Goal: Task Accomplishment & Management: Manage account settings

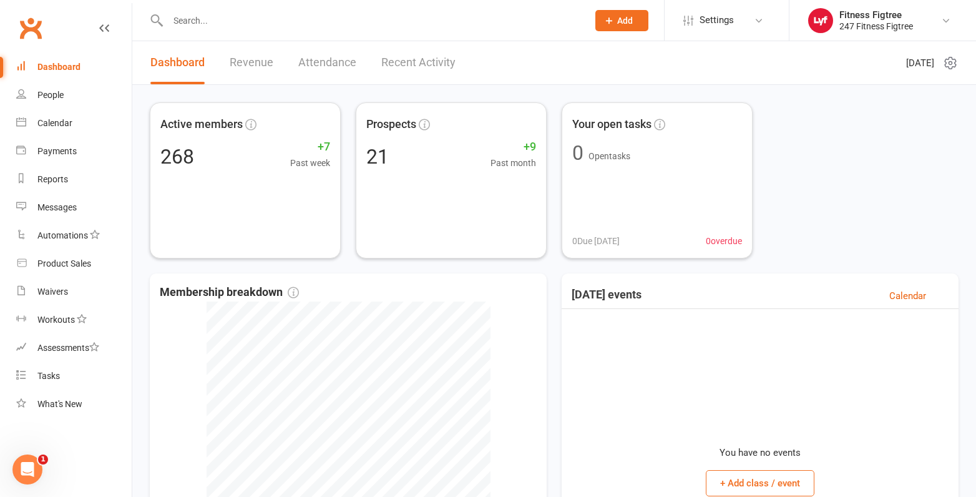
click at [281, 14] on input "text" at bounding box center [371, 20] width 415 height 17
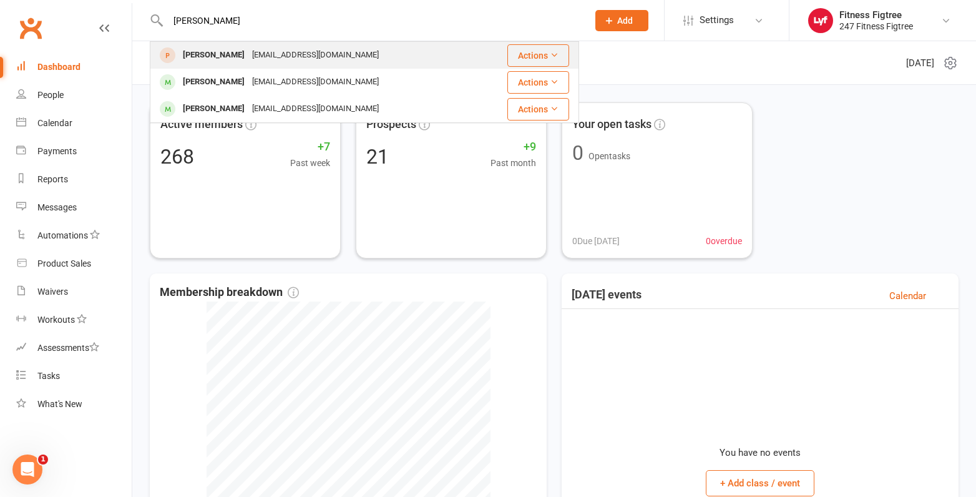
type input "[PERSON_NAME]"
click at [264, 57] on div "[EMAIL_ADDRESS][DOMAIN_NAME]" at bounding box center [315, 55] width 134 height 18
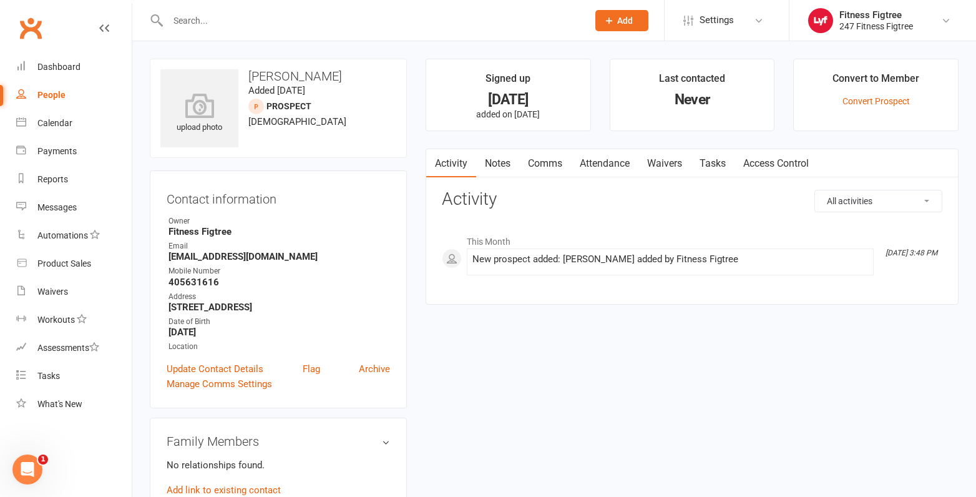
click at [604, 23] on icon at bounding box center [608, 20] width 11 height 11
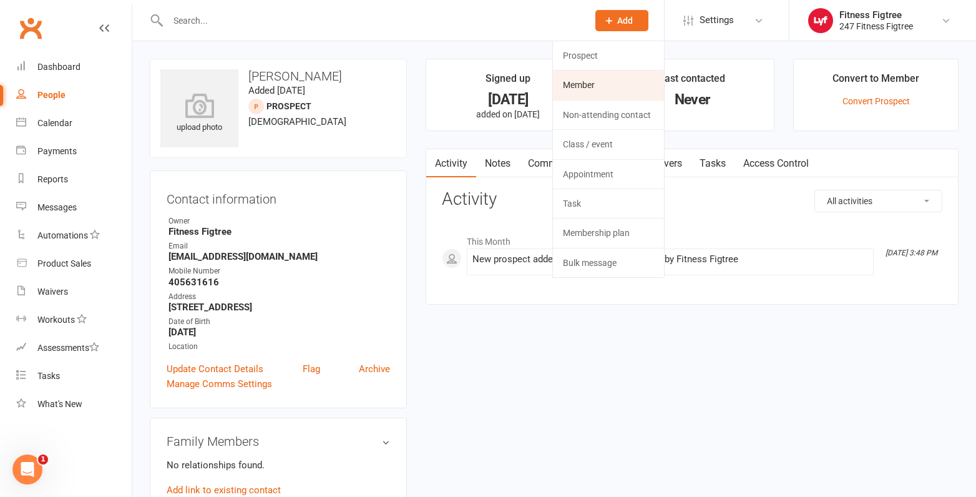
click at [589, 85] on link "Member" at bounding box center [608, 84] width 111 height 29
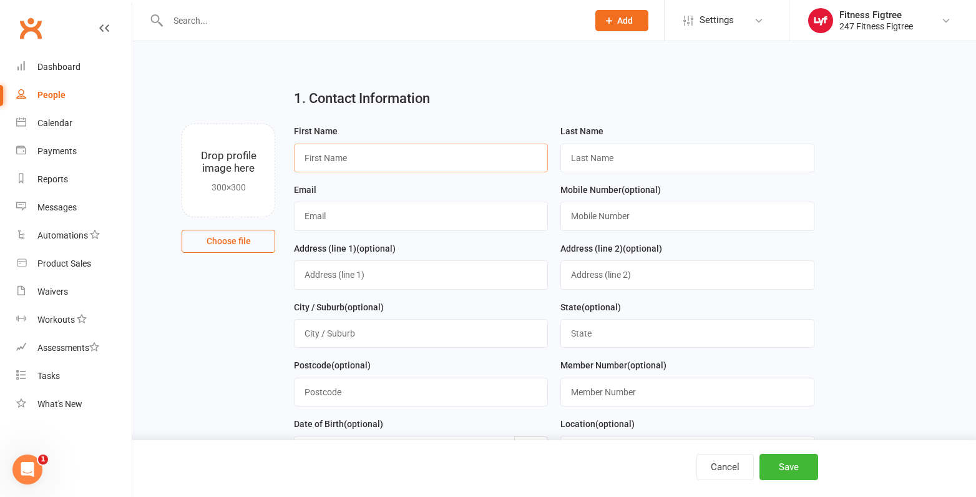
paste input "[PERSON_NAME]"
drag, startPoint x: 384, startPoint y: 158, endPoint x: 341, endPoint y: 161, distance: 43.2
click at [341, 161] on input "[PERSON_NAME]" at bounding box center [421, 157] width 254 height 29
type input "[PERSON_NAME]"
paste input "Coratella"
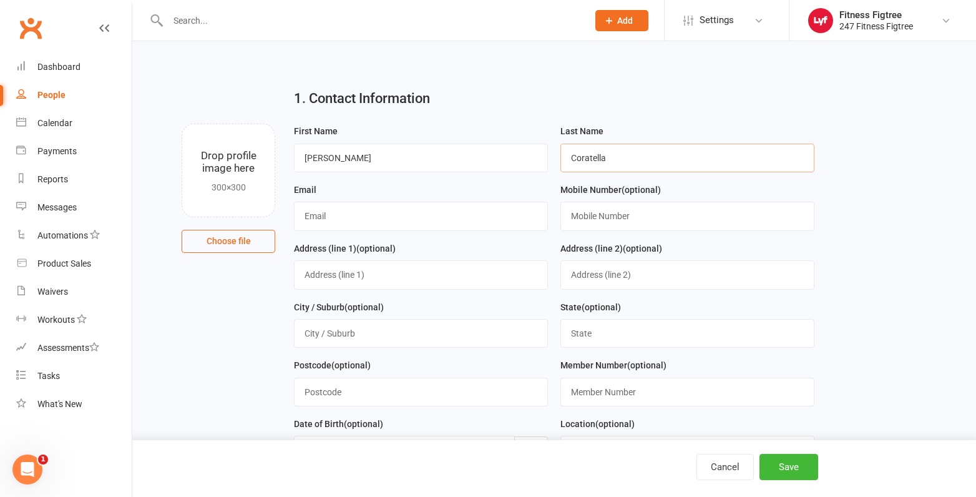
type input "Coratella"
paste input "0411015074"
type input "0411015074"
paste input "[EMAIL_ADDRESS][DOMAIN_NAME]"
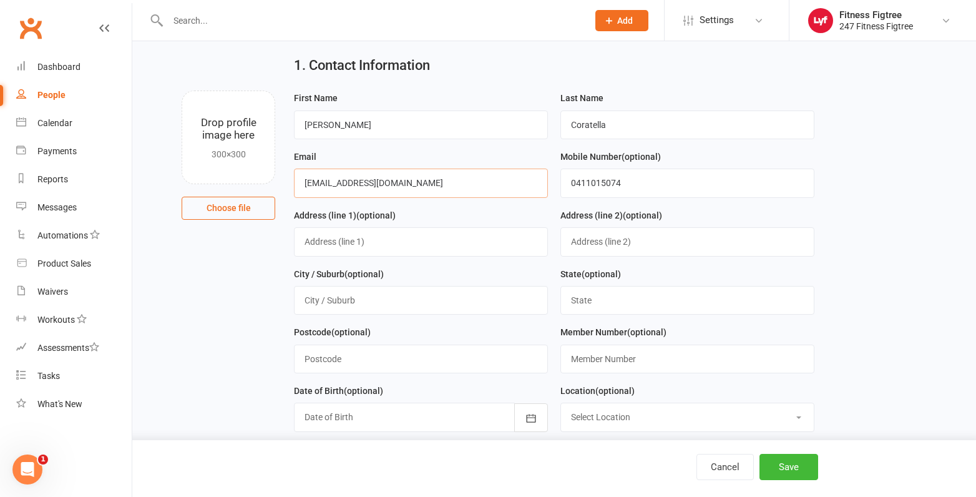
scroll to position [62, 0]
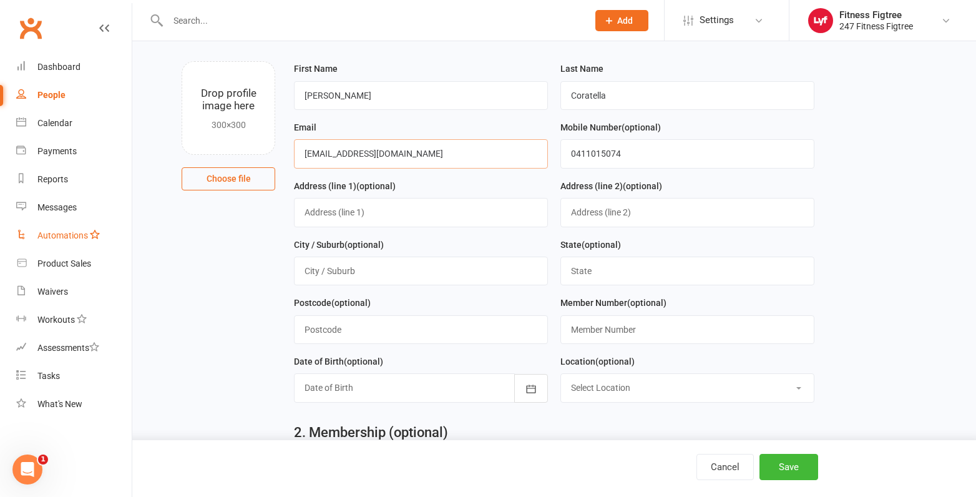
type input "[EMAIL_ADDRESS][DOMAIN_NAME]"
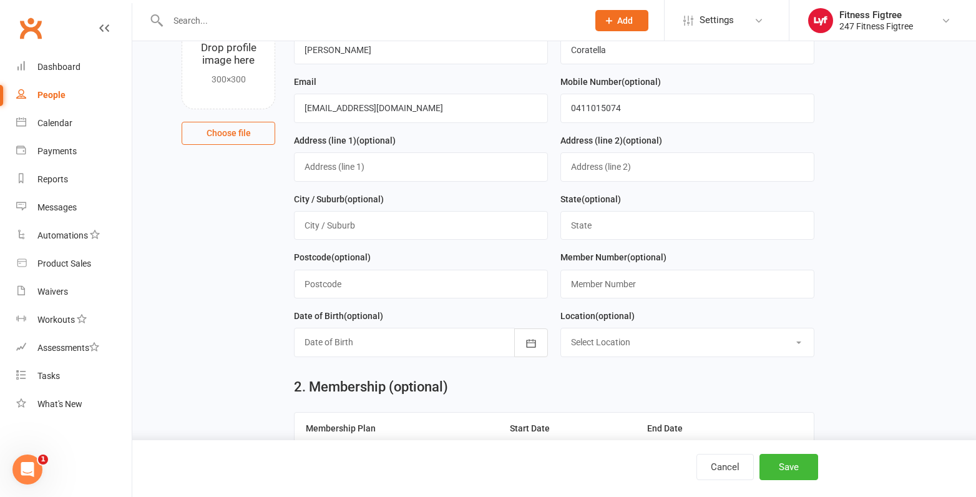
scroll to position [0, 0]
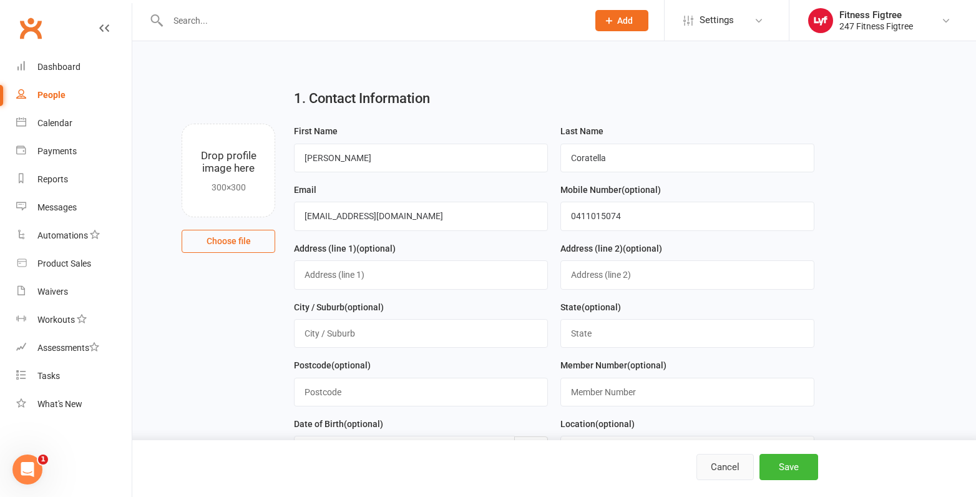
click at [734, 467] on button "Cancel" at bounding box center [724, 467] width 57 height 26
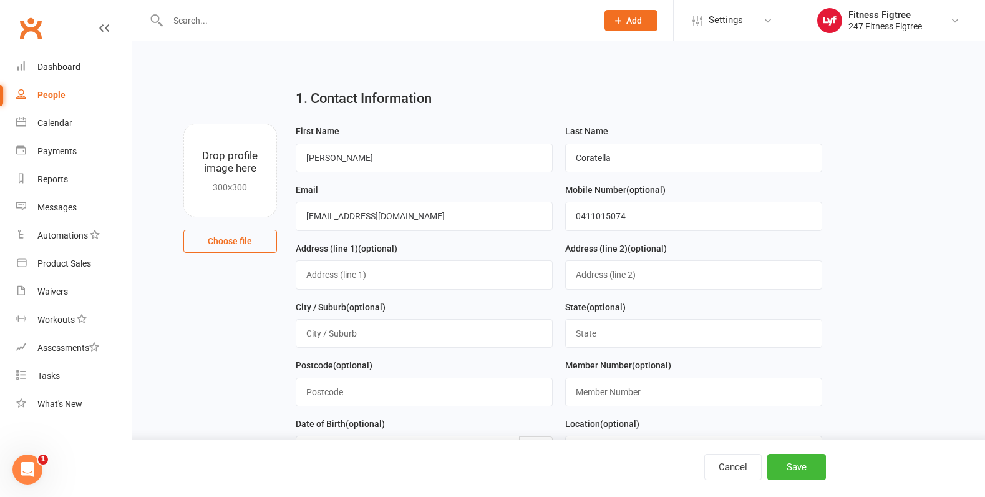
select select "100"
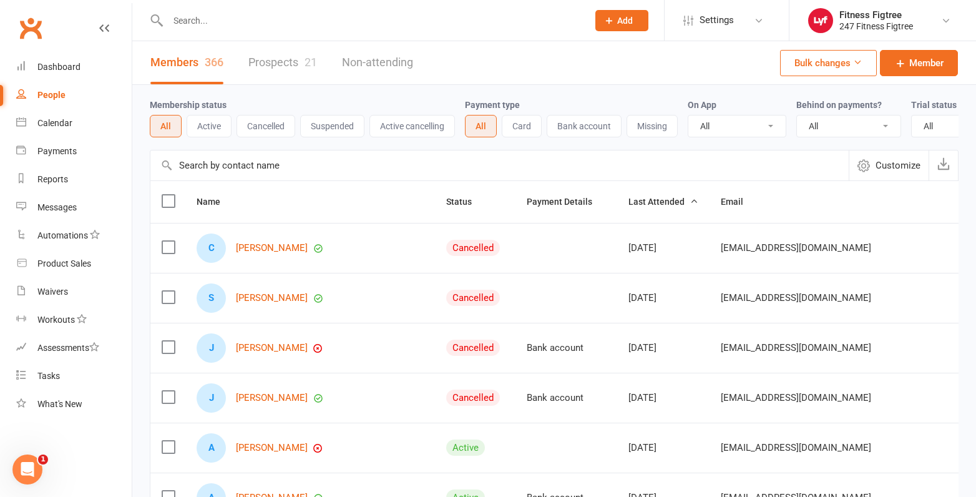
click at [617, 12] on button "Add" at bounding box center [621, 20] width 53 height 21
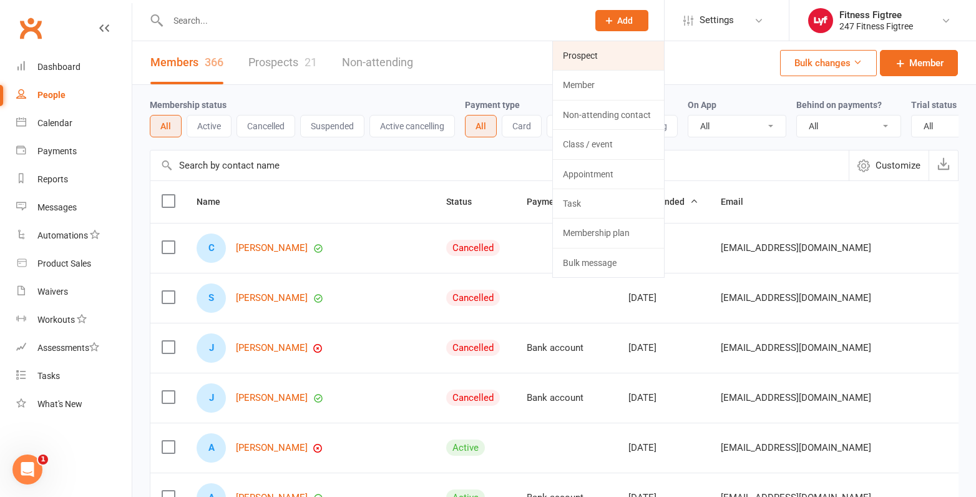
click at [608, 59] on link "Prospect" at bounding box center [608, 55] width 111 height 29
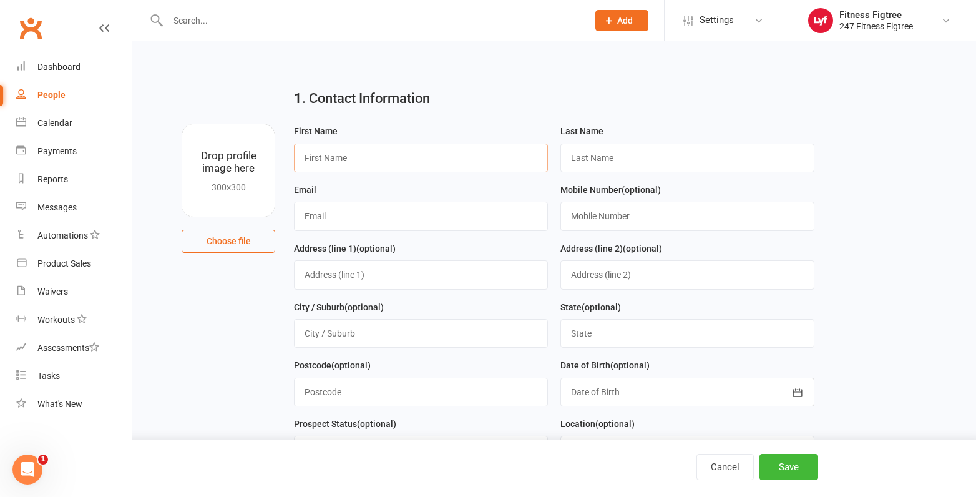
paste input "[PERSON_NAME]"
drag, startPoint x: 376, startPoint y: 161, endPoint x: 339, endPoint y: 157, distance: 37.0
click at [339, 157] on input "[PERSON_NAME]" at bounding box center [421, 157] width 254 height 29
type input "[PERSON_NAME]"
paste input "Coratella"
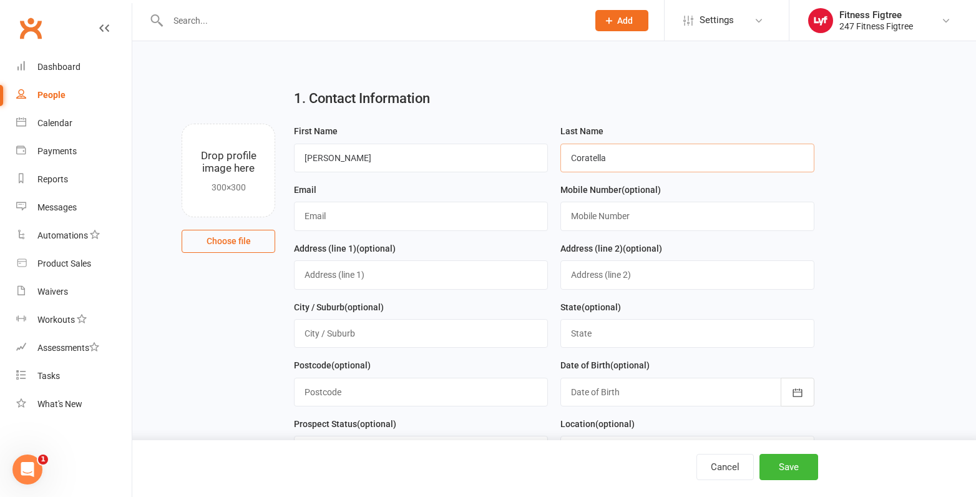
click at [573, 156] on input "Coratella" at bounding box center [687, 157] width 254 height 29
type input "Coratella"
paste input "[EMAIL_ADDRESS][DOMAIN_NAME]"
type input "[EMAIL_ADDRESS][DOMAIN_NAME]"
paste input "0411015074"
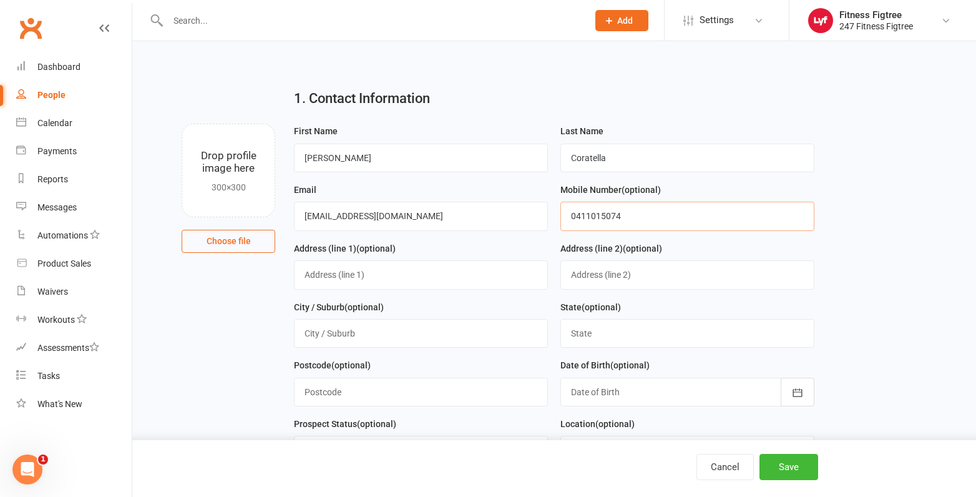
type input "0411015074"
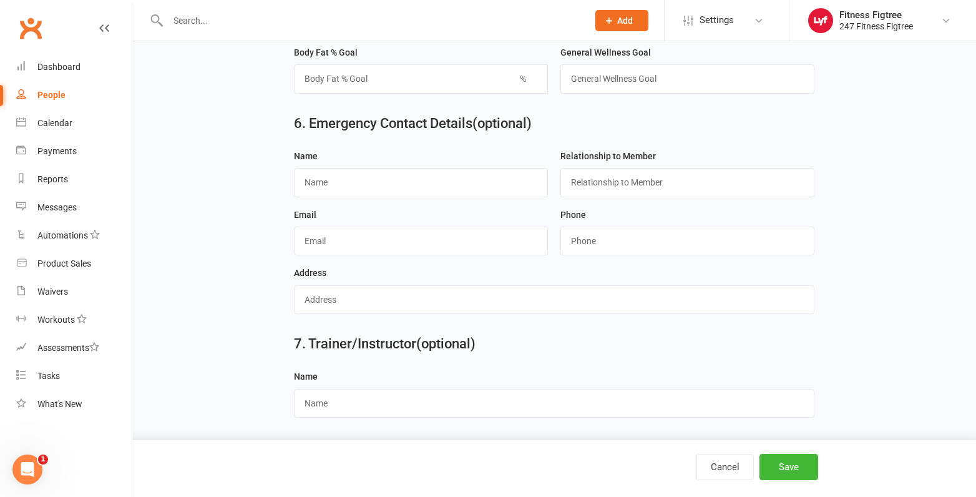
scroll to position [1090, 0]
paste input "[PERSON_NAME]"
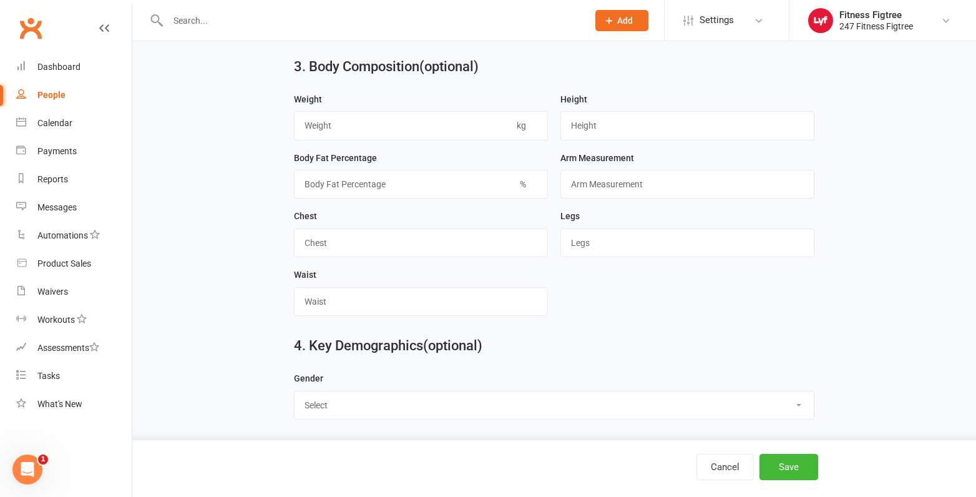
type input "[PERSON_NAME]"
drag, startPoint x: 299, startPoint y: 276, endPoint x: 299, endPoint y: 264, distance: 11.9
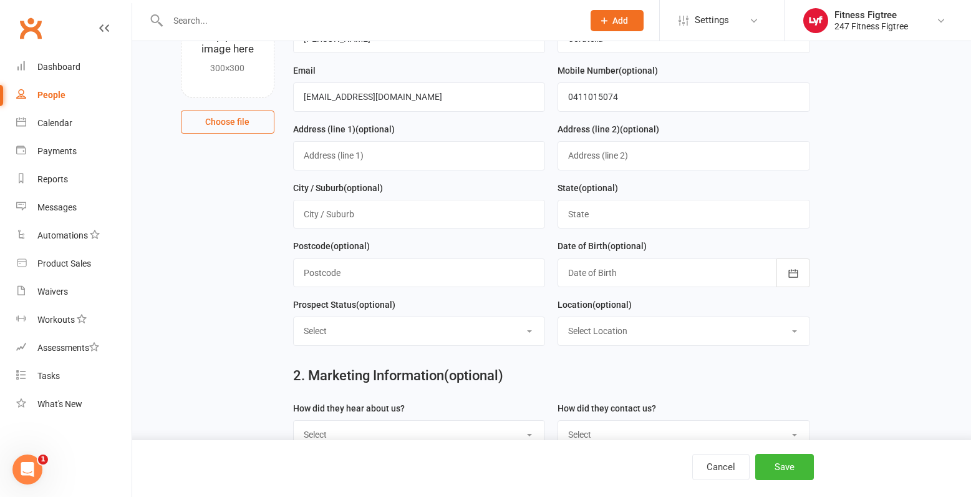
scroll to position [109, 0]
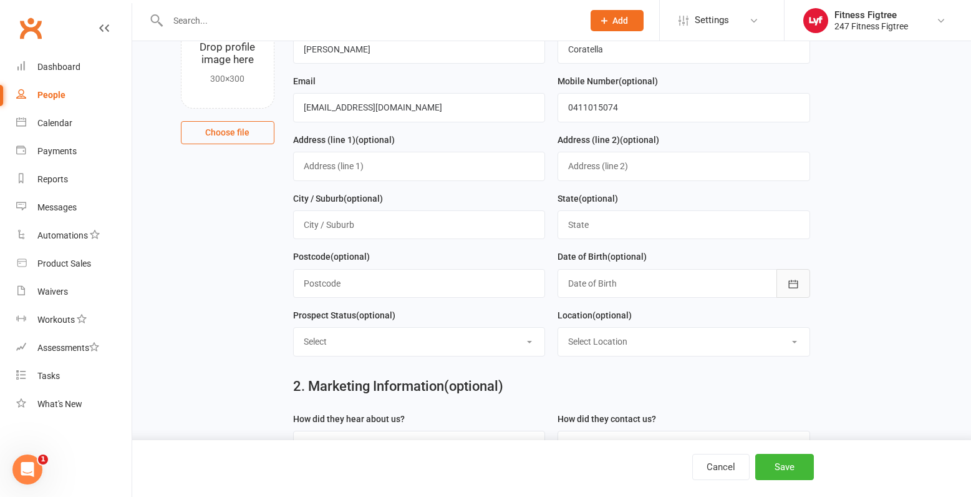
click at [792, 284] on icon "button" at bounding box center [793, 283] width 9 height 8
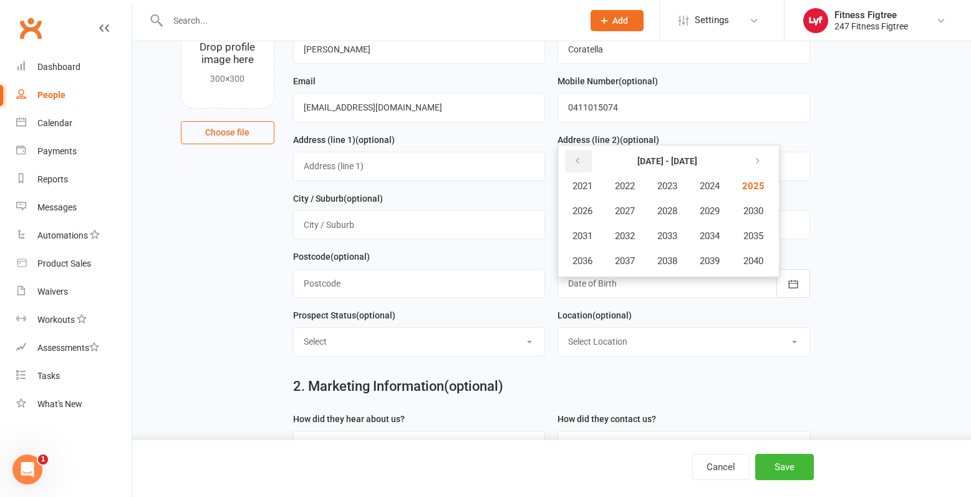
click at [571, 158] on button "button" at bounding box center [578, 161] width 27 height 22
click at [635, 187] on span "1982" at bounding box center [625, 185] width 20 height 11
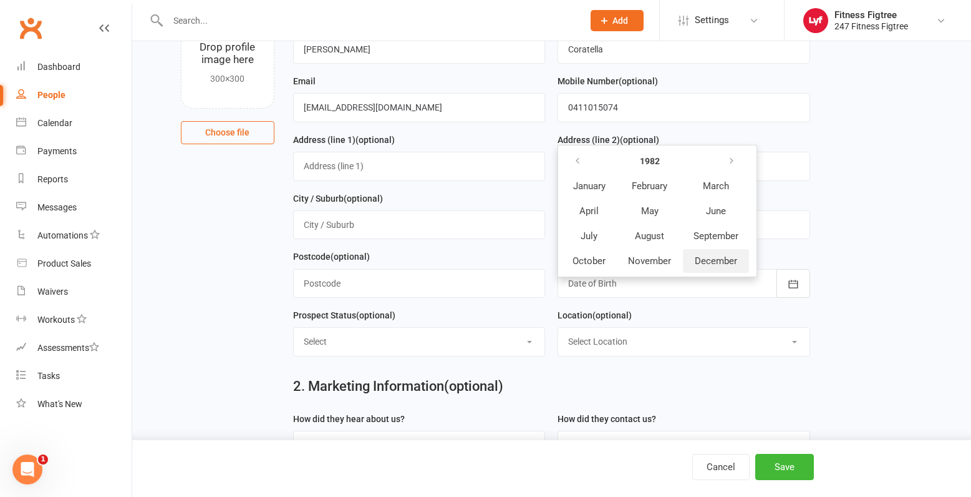
click at [714, 256] on button "December" at bounding box center [716, 261] width 66 height 24
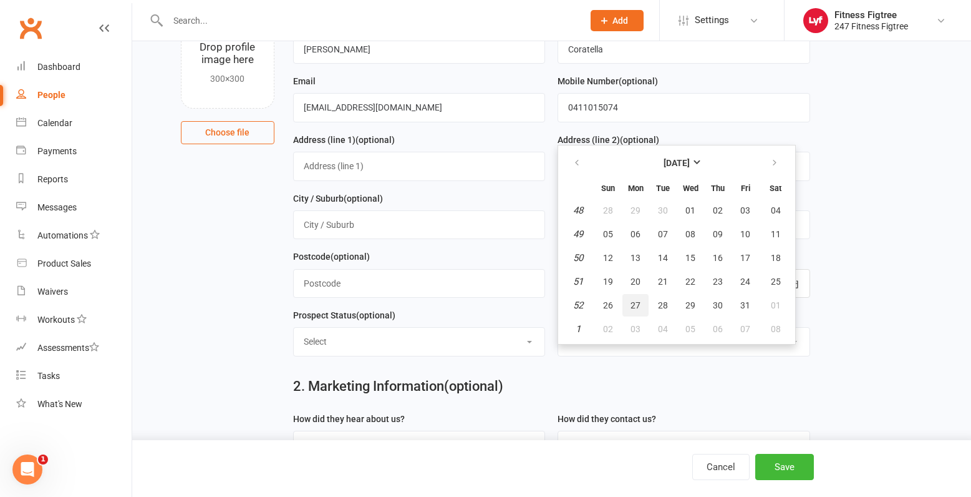
click at [645, 306] on button "27" at bounding box center [636, 305] width 26 height 22
type input "[DATE]"
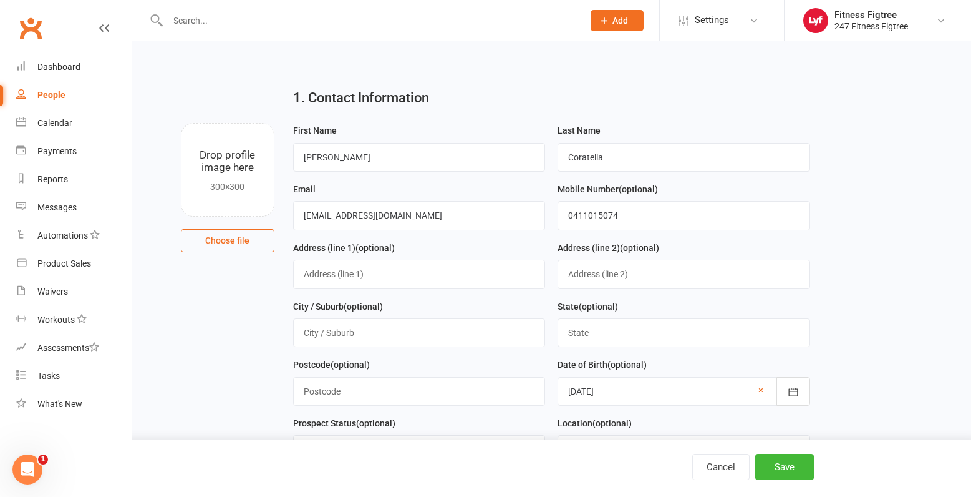
scroll to position [0, 0]
click at [782, 468] on button "Save" at bounding box center [784, 467] width 59 height 26
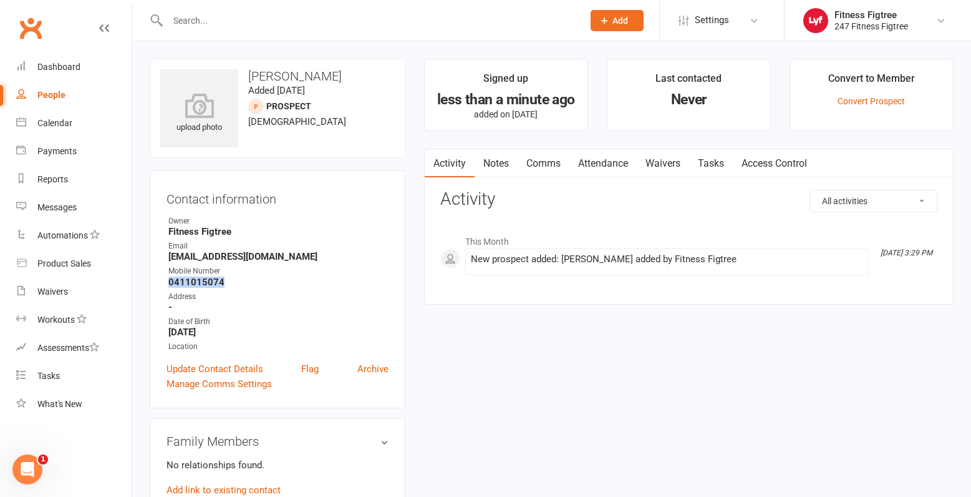
drag, startPoint x: 225, startPoint y: 280, endPoint x: 157, endPoint y: 281, distance: 68.6
click at [157, 281] on div "Contact information Owner Fitness Figtree Email [EMAIL_ADDRESS][DOMAIN_NAME] Mo…" at bounding box center [278, 289] width 256 height 238
copy strong "0411015074"
paste input "[PERSON_NAME]"
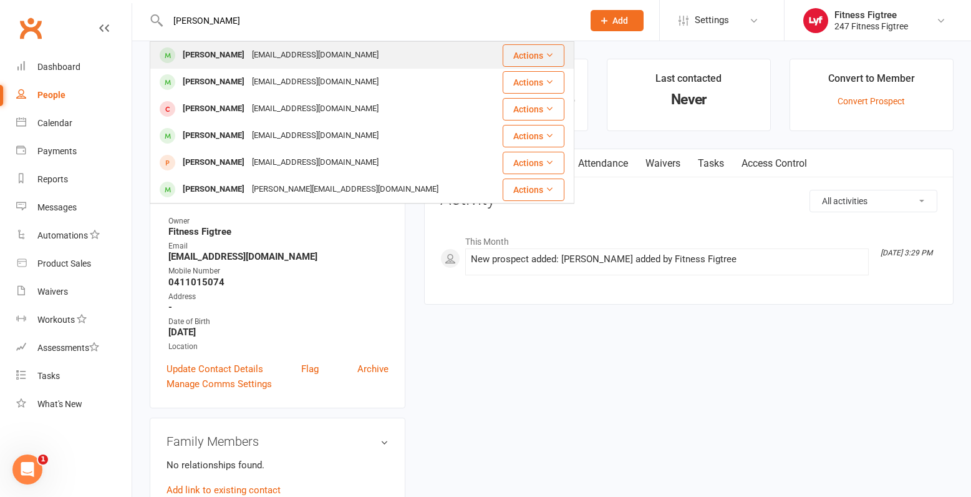
type input "[PERSON_NAME]"
click at [224, 50] on div "[PERSON_NAME]" at bounding box center [213, 55] width 69 height 18
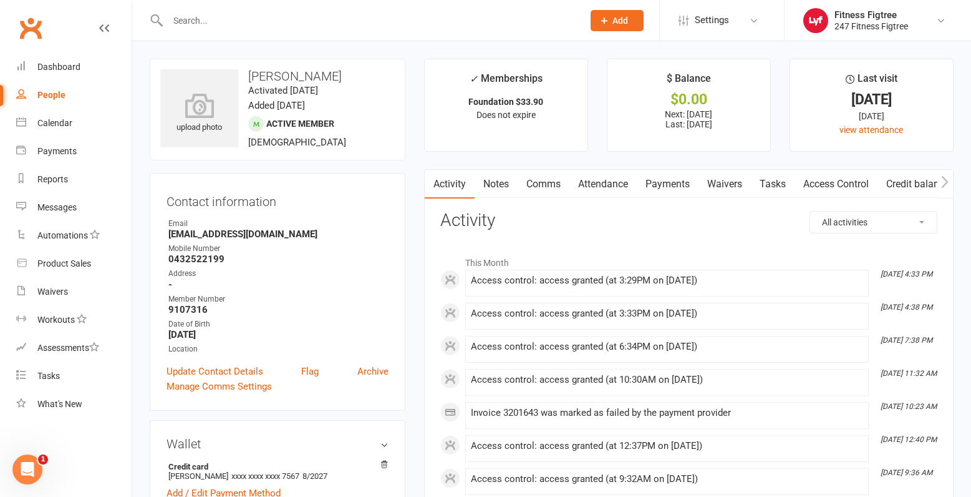
click at [208, 29] on div at bounding box center [362, 20] width 425 height 41
click at [206, 27] on input "text" at bounding box center [369, 20] width 410 height 17
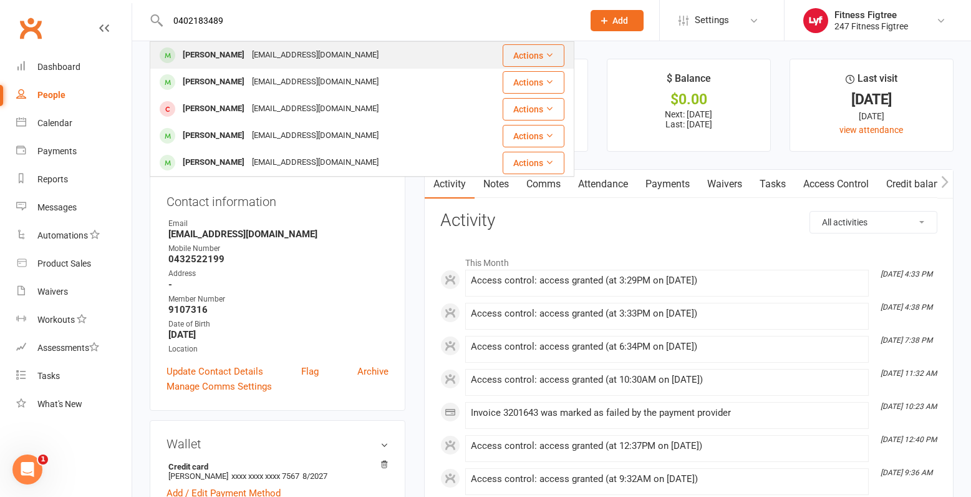
type input "0402183489"
click at [248, 52] on div "[PERSON_NAME]" at bounding box center [213, 55] width 69 height 18
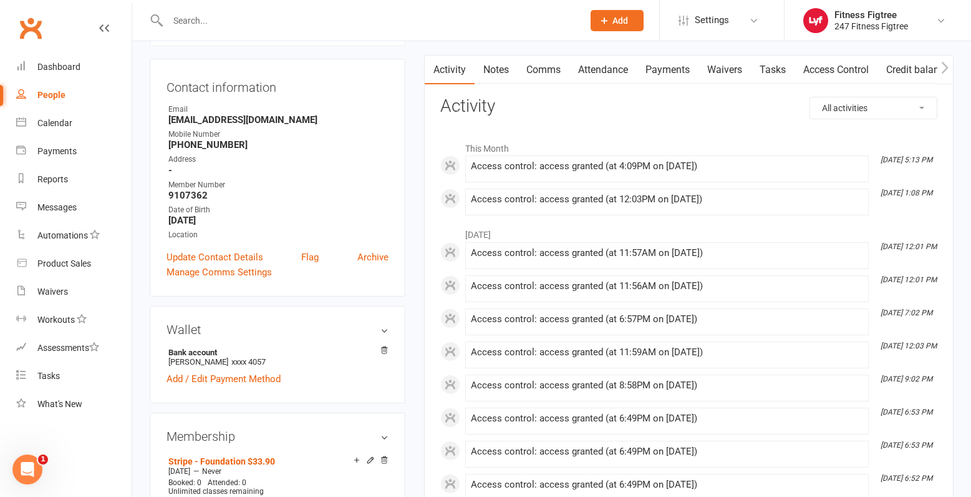
scroll to position [125, 0]
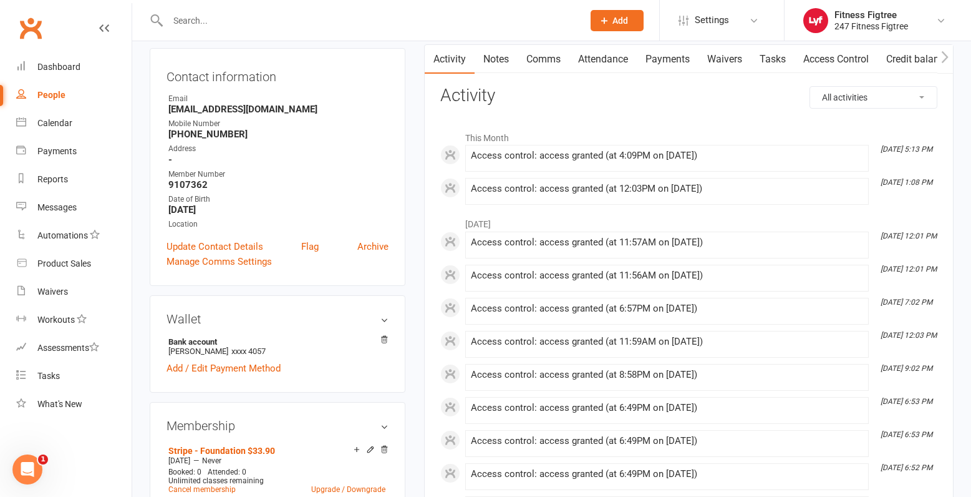
click at [670, 64] on link "Payments" at bounding box center [668, 59] width 62 height 29
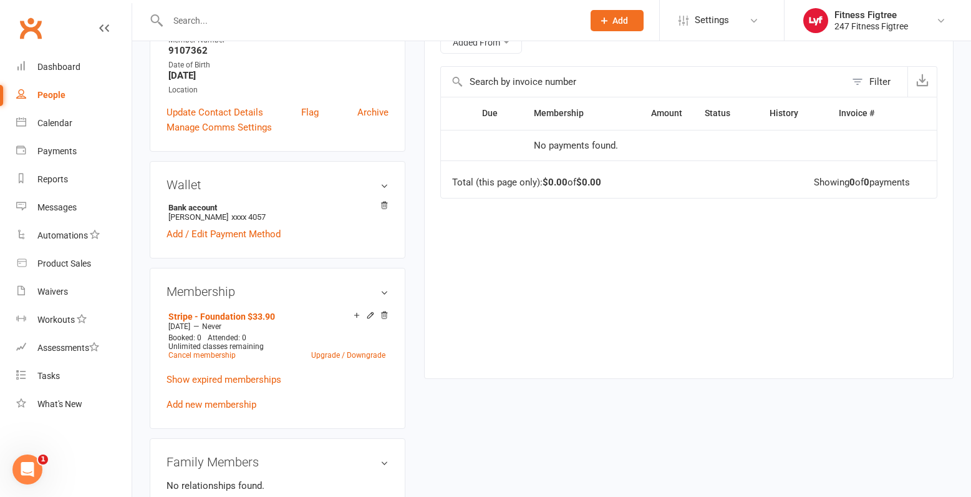
scroll to position [312, 0]
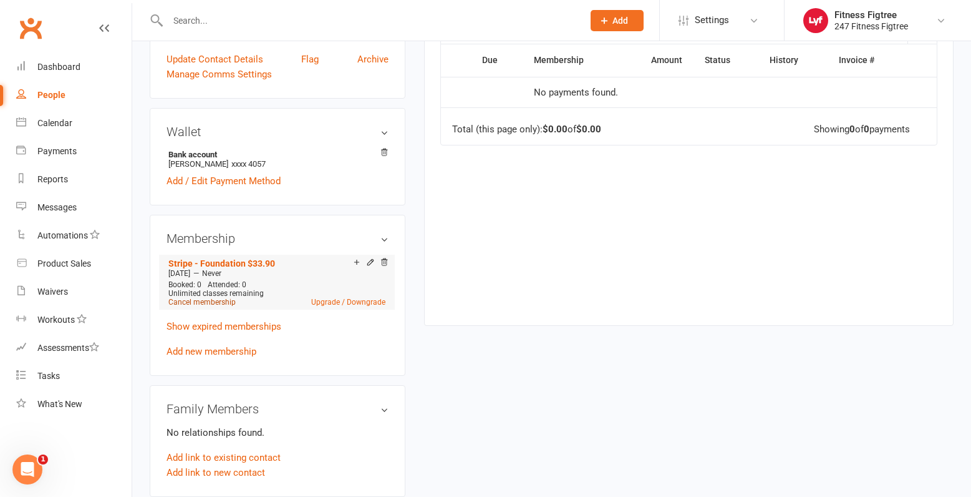
click at [206, 303] on link "Cancel membership" at bounding box center [201, 302] width 67 height 9
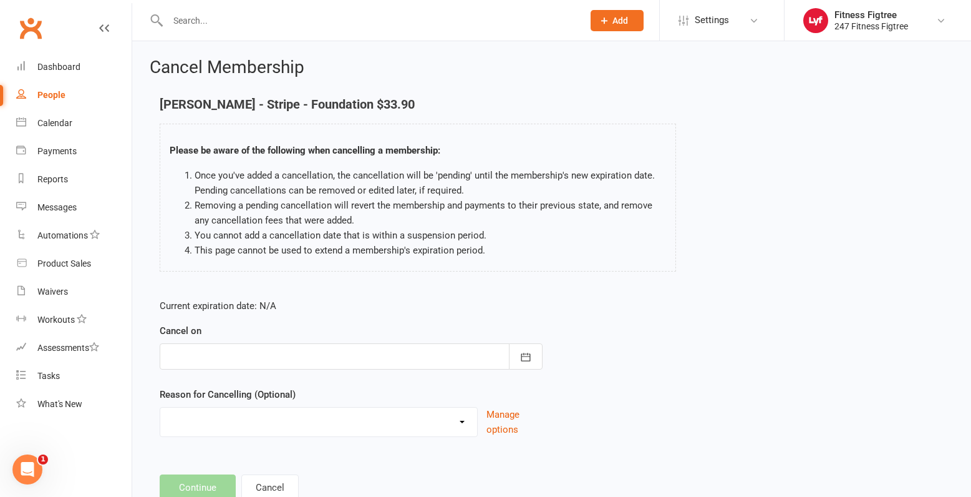
scroll to position [42, 0]
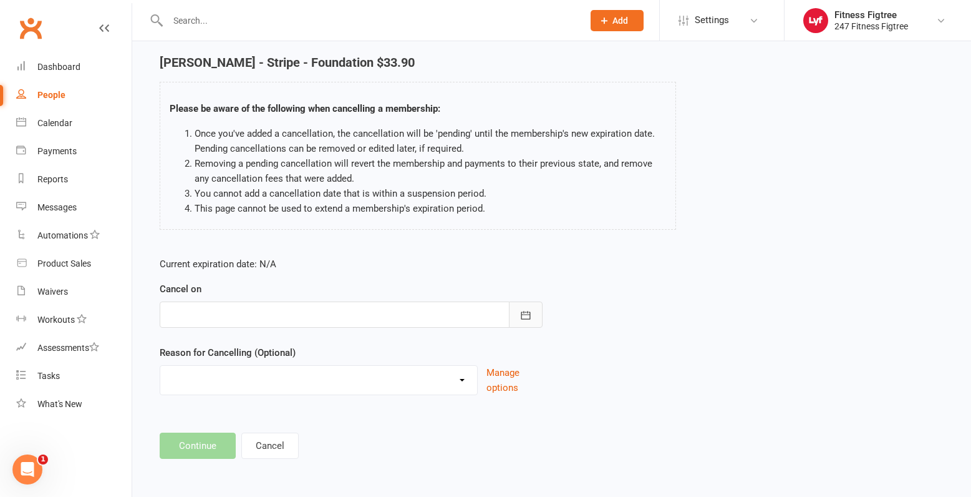
click at [528, 314] on icon "button" at bounding box center [525, 315] width 9 height 8
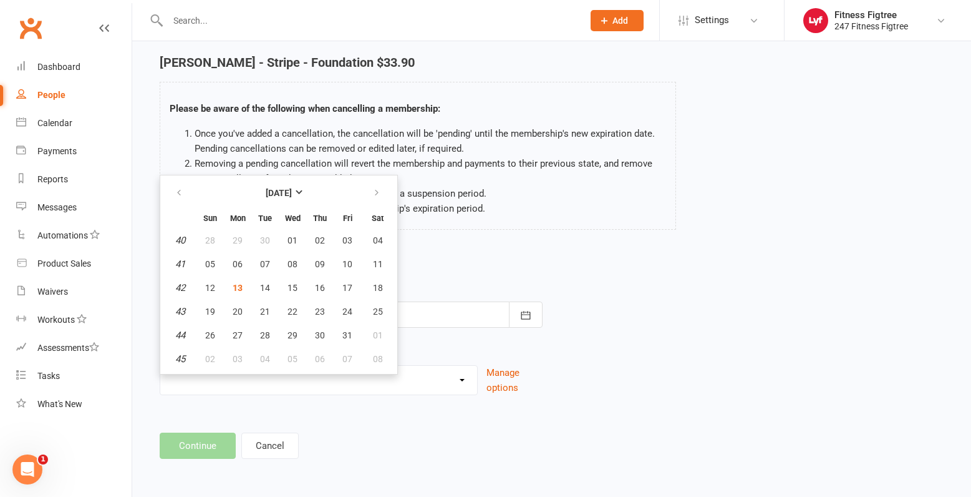
click at [522, 259] on p "Current expiration date: N/A" at bounding box center [351, 263] width 383 height 15
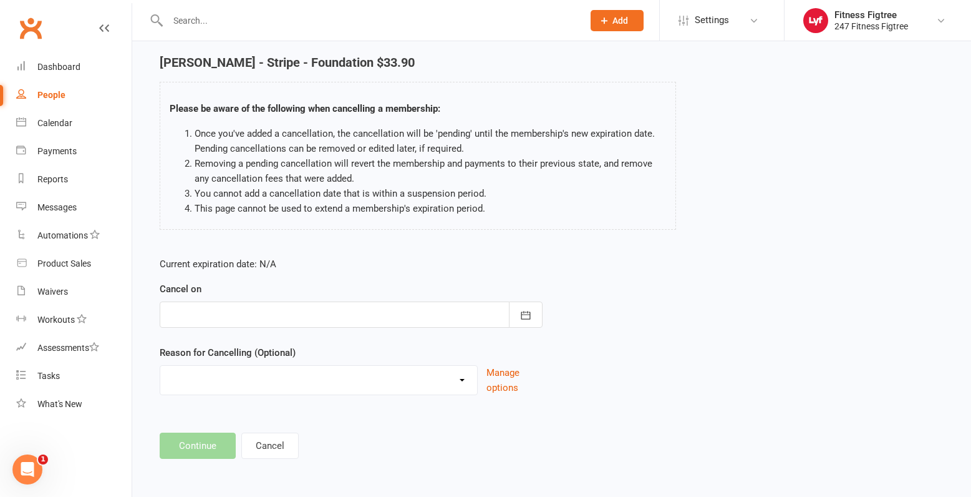
scroll to position [0, 0]
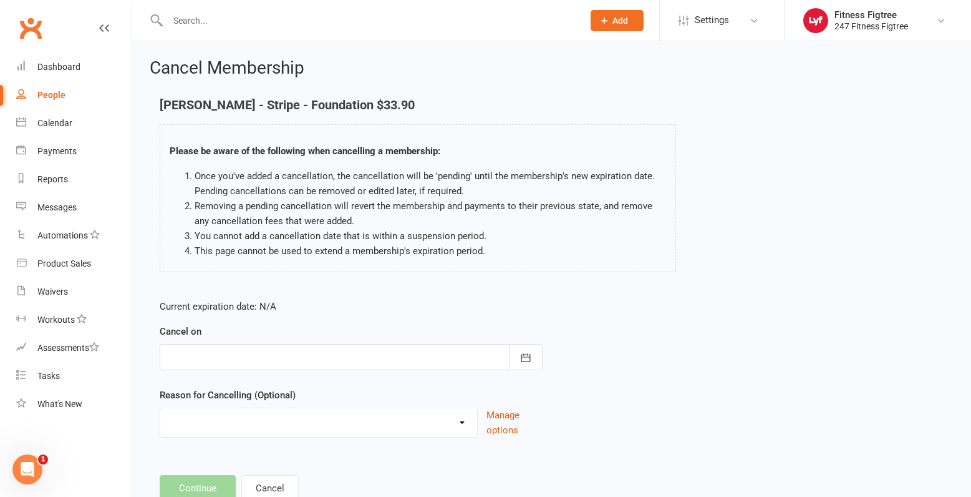
click at [101, 30] on icon at bounding box center [104, 28] width 10 height 10
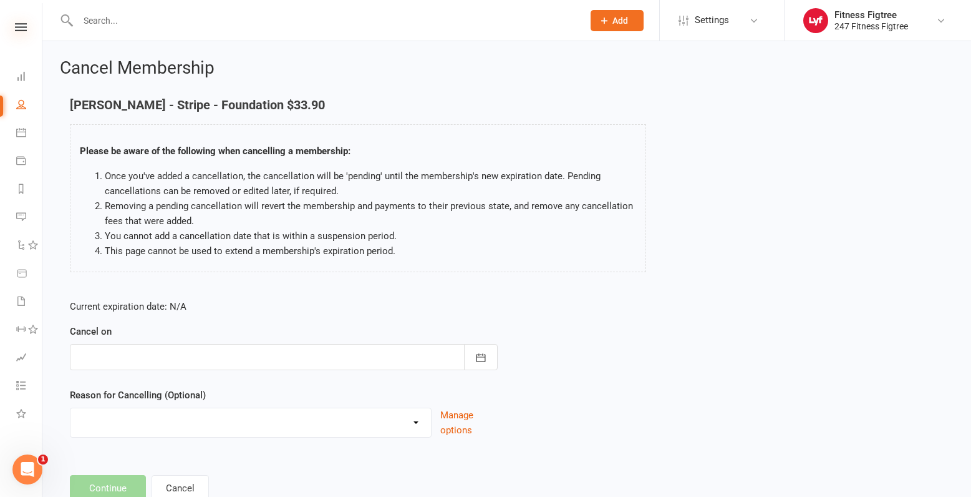
click at [23, 26] on icon at bounding box center [21, 27] width 12 height 8
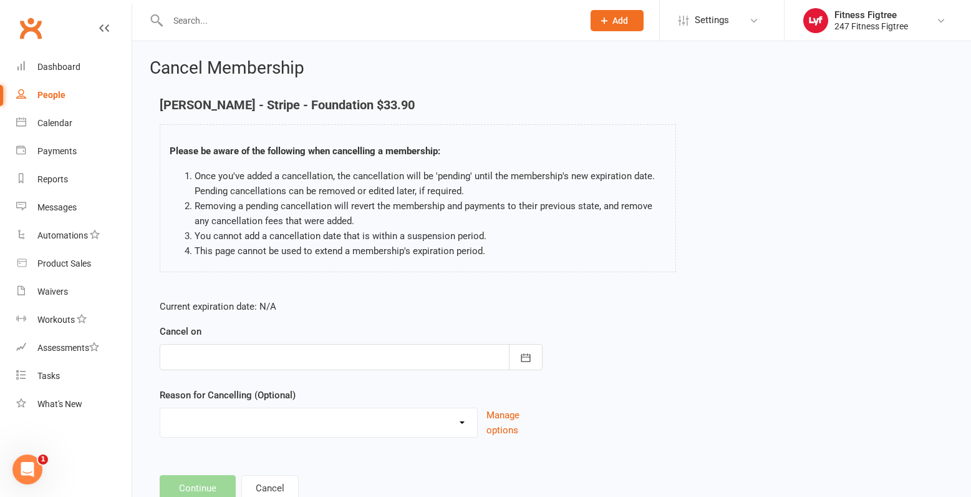
click at [59, 92] on div "People" at bounding box center [51, 95] width 28 height 10
select select "100"
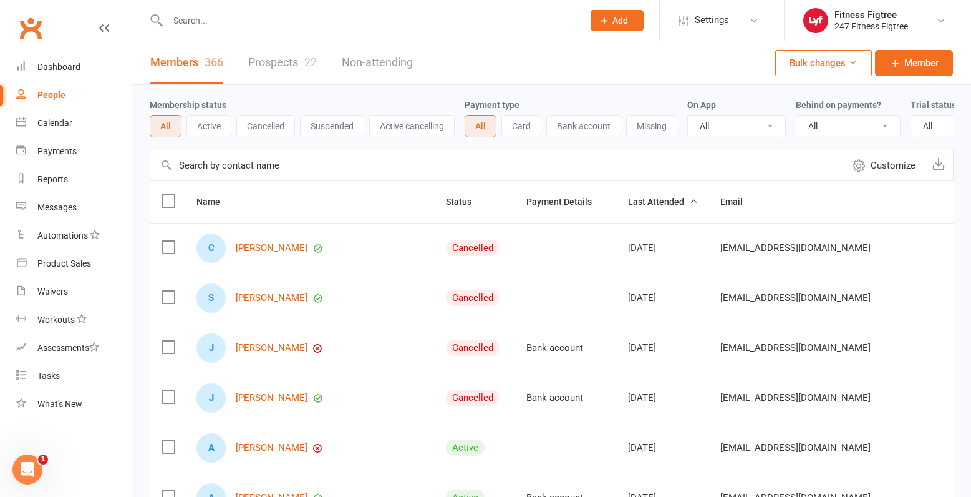
drag, startPoint x: 225, startPoint y: 5, endPoint x: 226, endPoint y: 11, distance: 6.4
click at [225, 9] on div at bounding box center [362, 20] width 425 height 41
click at [227, 14] on input "text" at bounding box center [369, 20] width 410 height 17
drag, startPoint x: 201, startPoint y: 22, endPoint x: 187, endPoint y: 21, distance: 13.8
click at [187, 21] on input "text" at bounding box center [369, 20] width 410 height 17
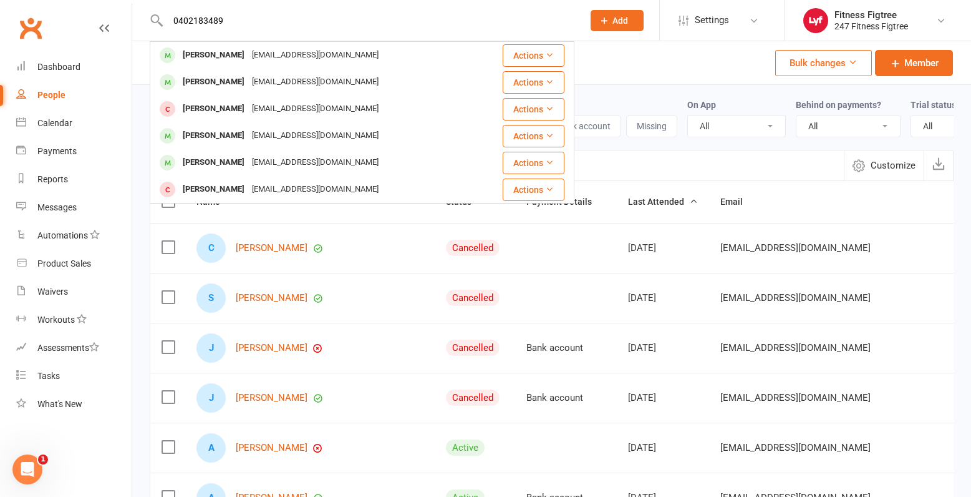
type input "0402183489"
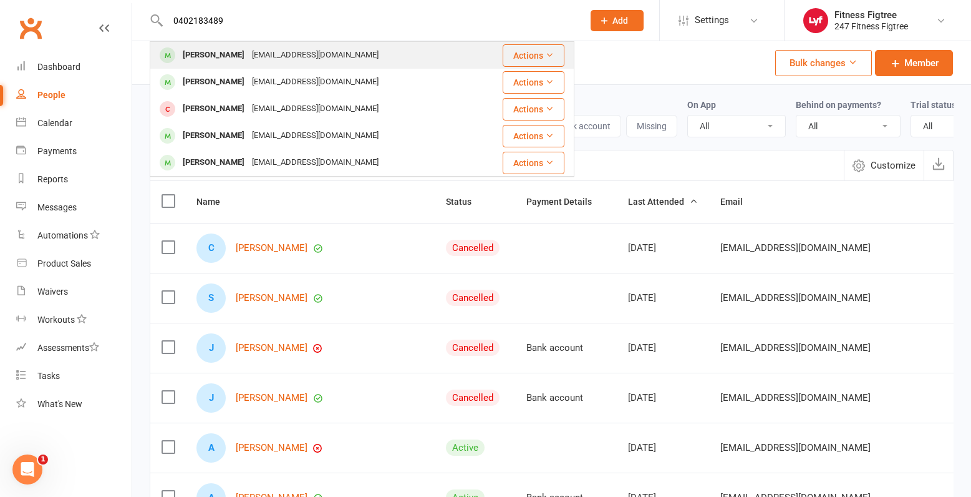
click at [209, 58] on div "[PERSON_NAME]" at bounding box center [213, 55] width 69 height 18
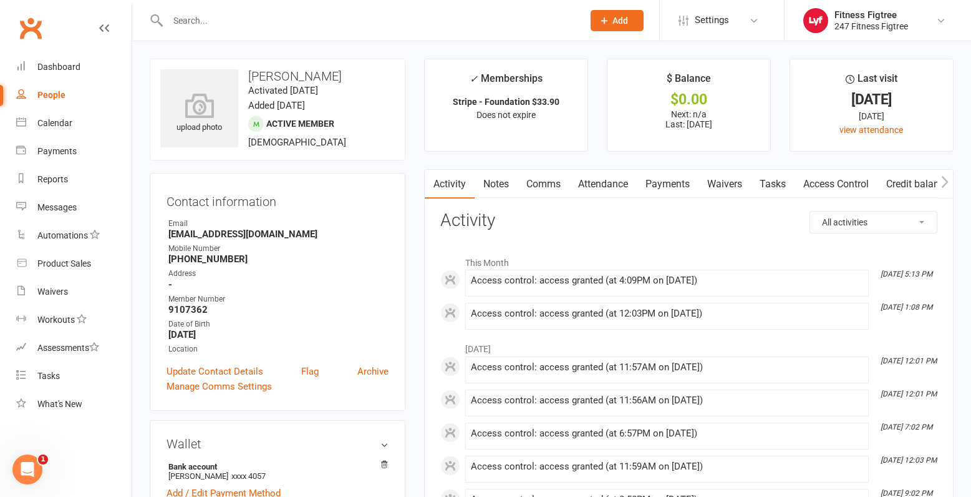
drag, startPoint x: 250, startPoint y: 77, endPoint x: 375, endPoint y: 73, distance: 125.5
click at [375, 73] on h3 "[PERSON_NAME]" at bounding box center [277, 76] width 235 height 14
copy h3 "[PERSON_NAME]"
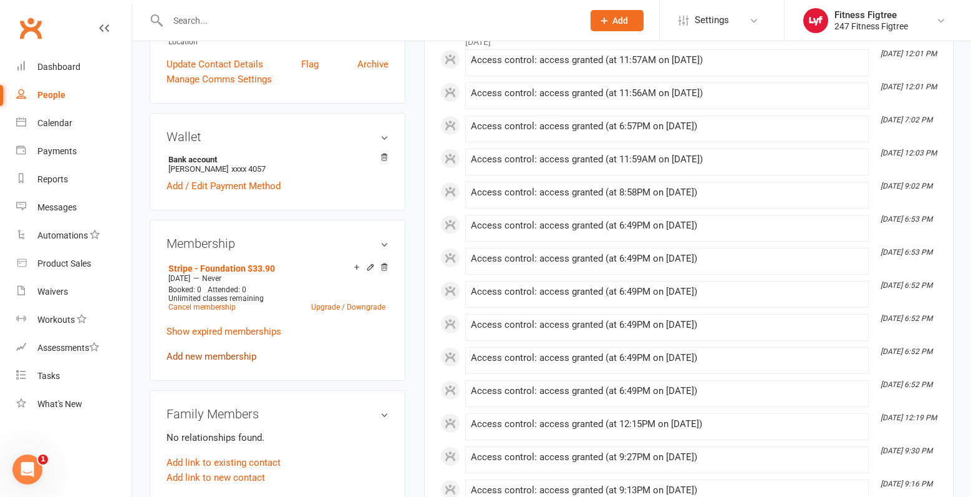
scroll to position [312, 0]
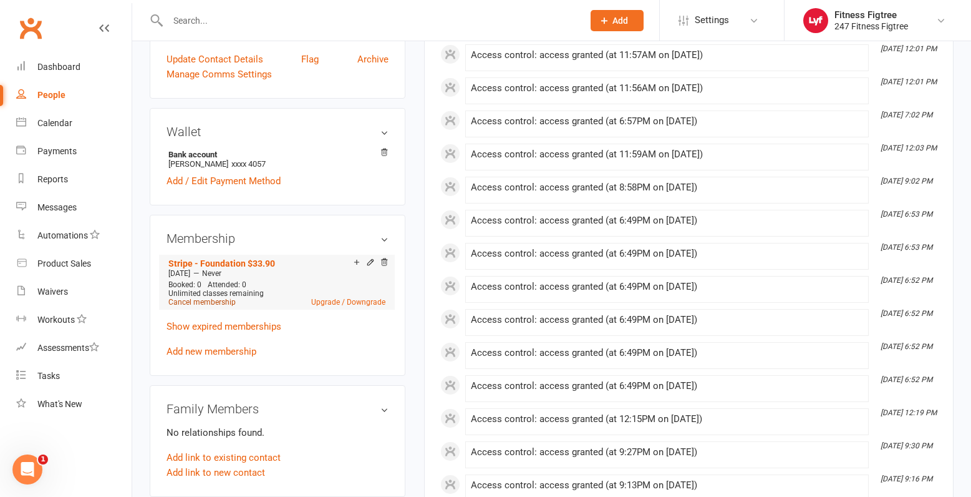
click at [190, 298] on link "Cancel membership" at bounding box center [201, 302] width 67 height 9
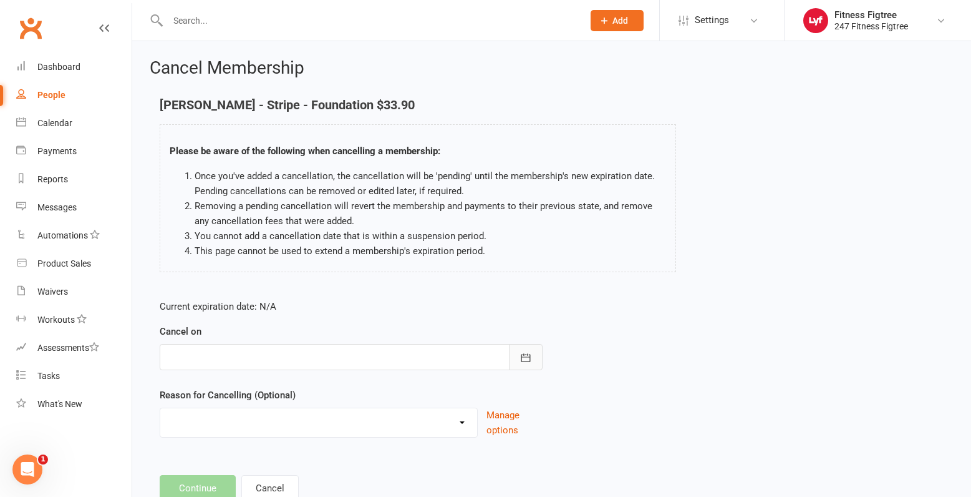
click at [530, 362] on icon "button" at bounding box center [526, 357] width 12 height 12
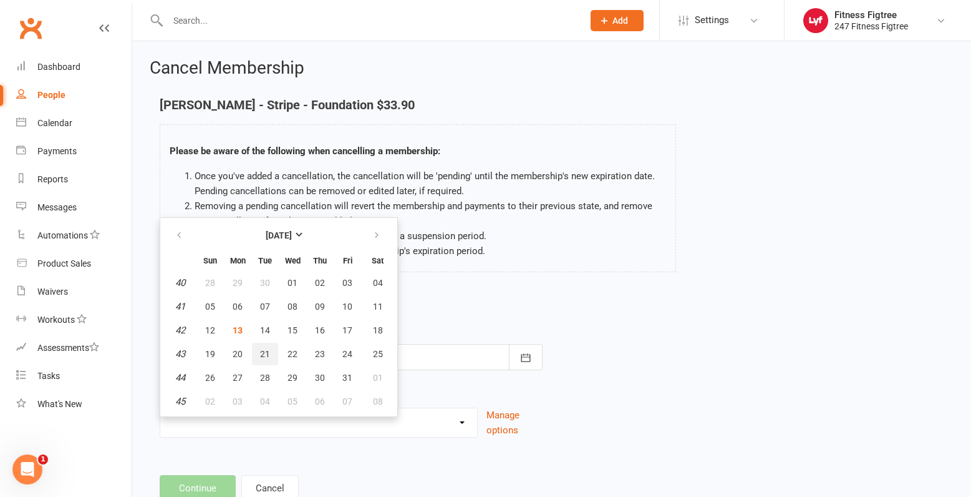
click at [264, 354] on span "21" at bounding box center [265, 354] width 10 height 10
type input "[DATE]"
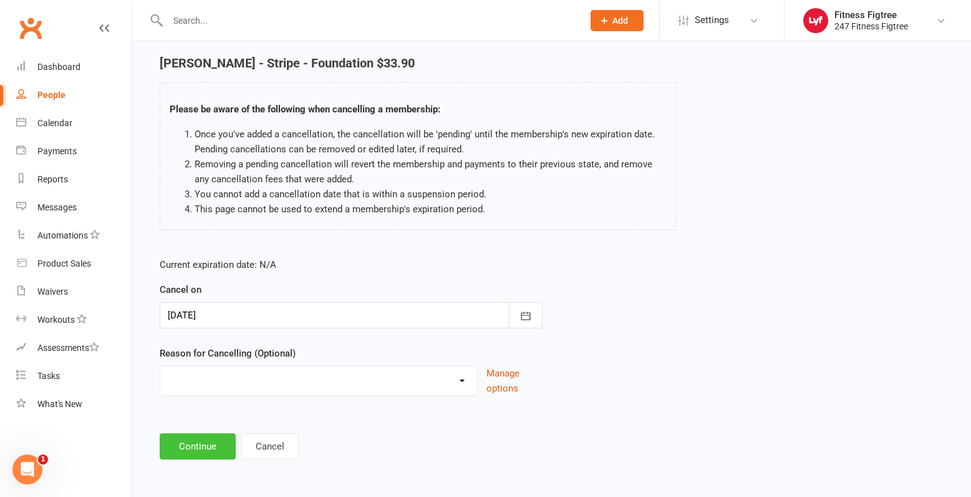
scroll to position [42, 0]
click at [209, 450] on button "Continue" at bounding box center [198, 445] width 76 height 26
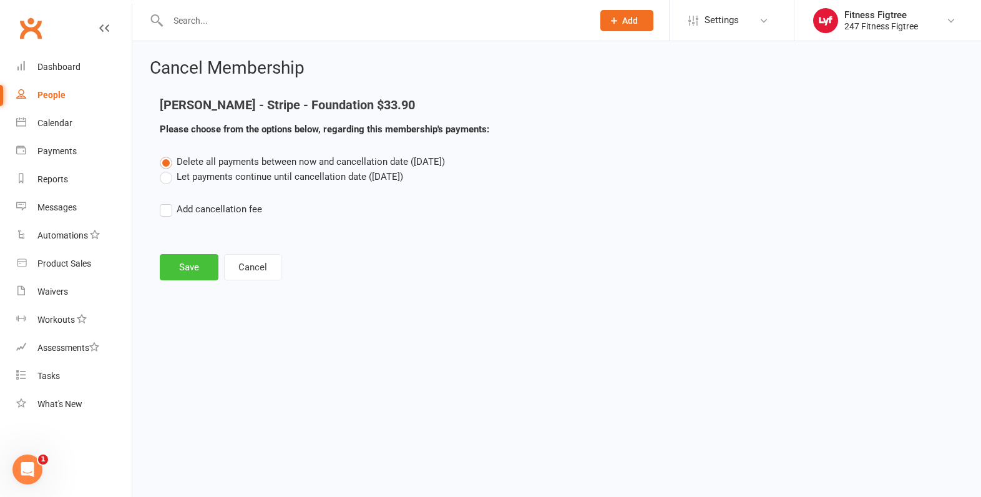
click at [193, 260] on button "Save" at bounding box center [189, 267] width 59 height 26
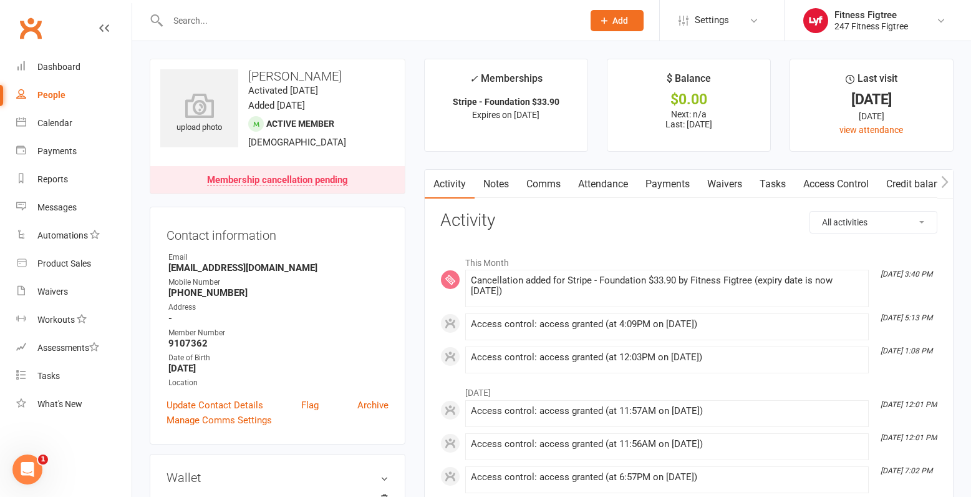
drag, startPoint x: 372, startPoint y: 79, endPoint x: 248, endPoint y: 66, distance: 124.1
click at [248, 66] on div "upload photo [PERSON_NAME] Activated [DATE] Added [DATE] Active member [DEMOGRA…" at bounding box center [278, 126] width 256 height 135
copy h3 "[PERSON_NAME]"
click at [58, 94] on div "People" at bounding box center [51, 95] width 28 height 10
select select "100"
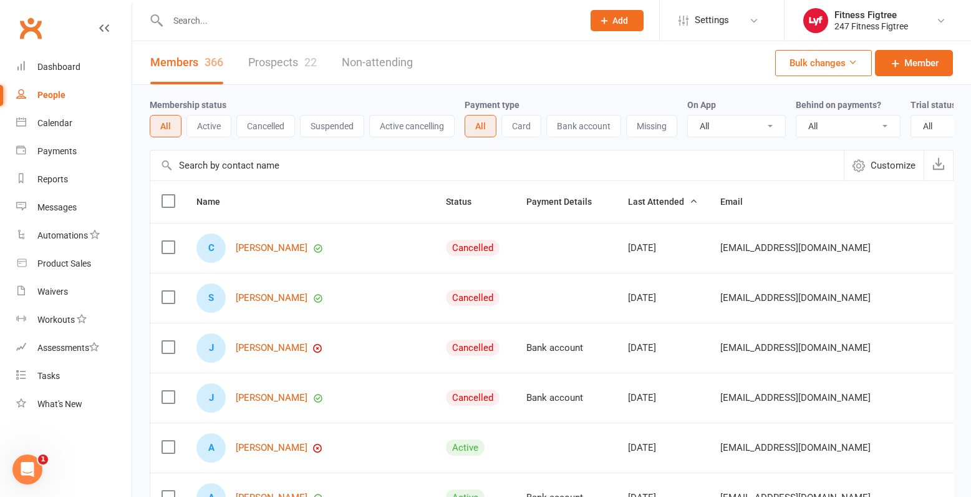
click at [275, 15] on input "text" at bounding box center [369, 20] width 410 height 17
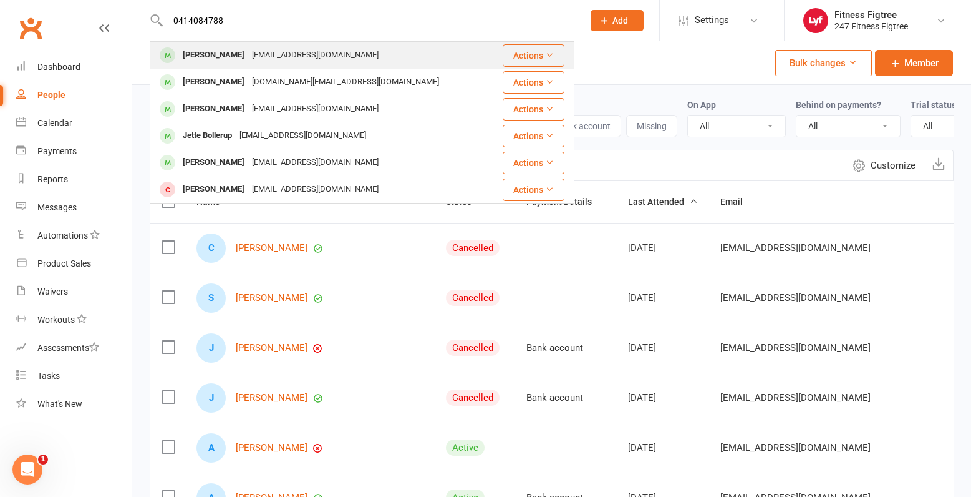
type input "0414084788"
click at [223, 49] on div "[PERSON_NAME]" at bounding box center [213, 55] width 69 height 18
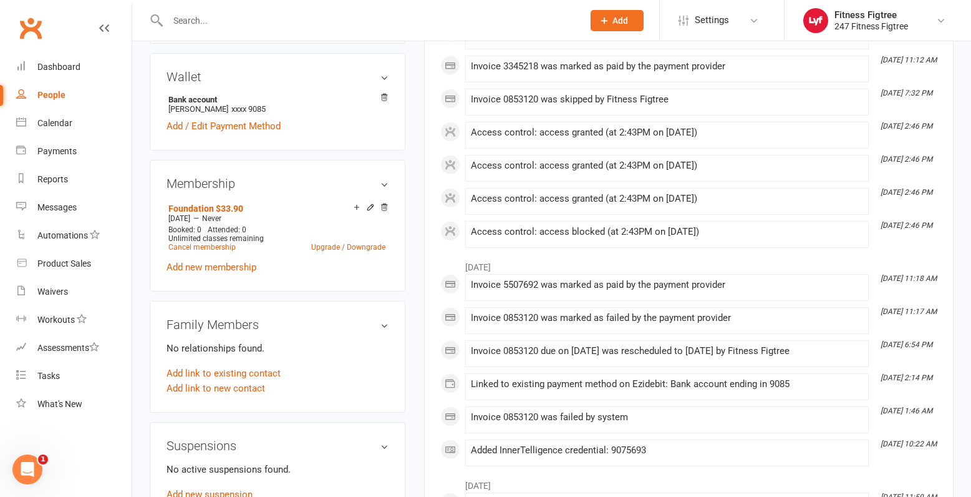
scroll to position [499, 0]
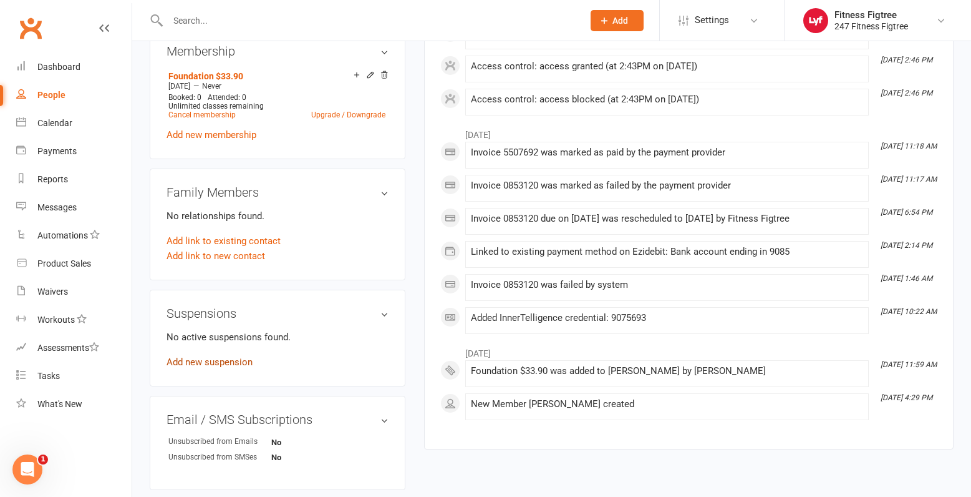
click at [213, 366] on link "Add new suspension" at bounding box center [210, 361] width 86 height 11
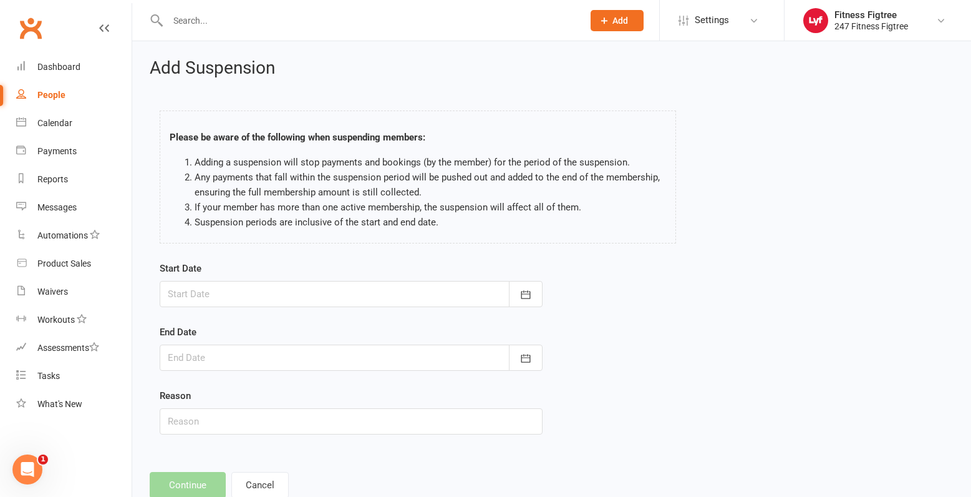
click at [248, 288] on div at bounding box center [351, 294] width 383 height 26
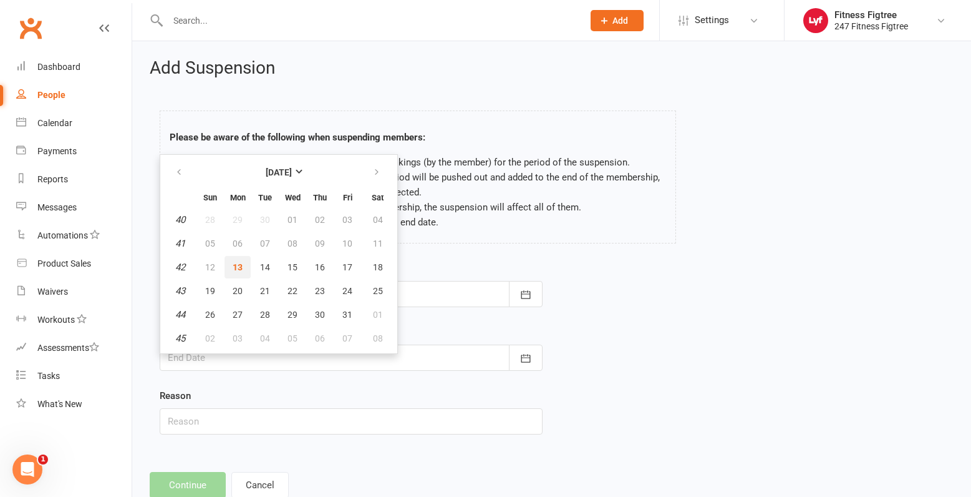
click at [240, 269] on span "13" at bounding box center [238, 267] width 10 height 10
type input "[DATE]"
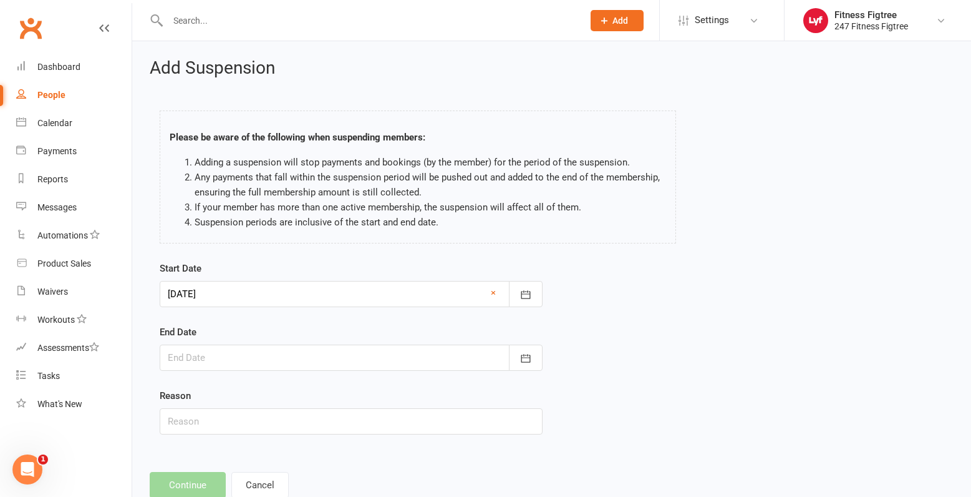
click at [246, 356] on div at bounding box center [351, 357] width 383 height 26
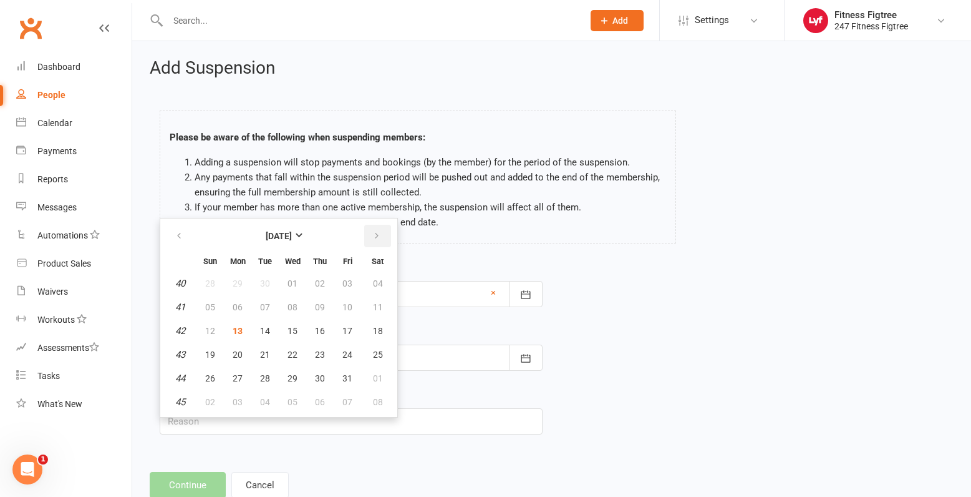
click at [376, 234] on icon "button" at bounding box center [376, 236] width 9 height 10
click at [236, 308] on span "03" at bounding box center [238, 307] width 10 height 10
type input "[DATE]"
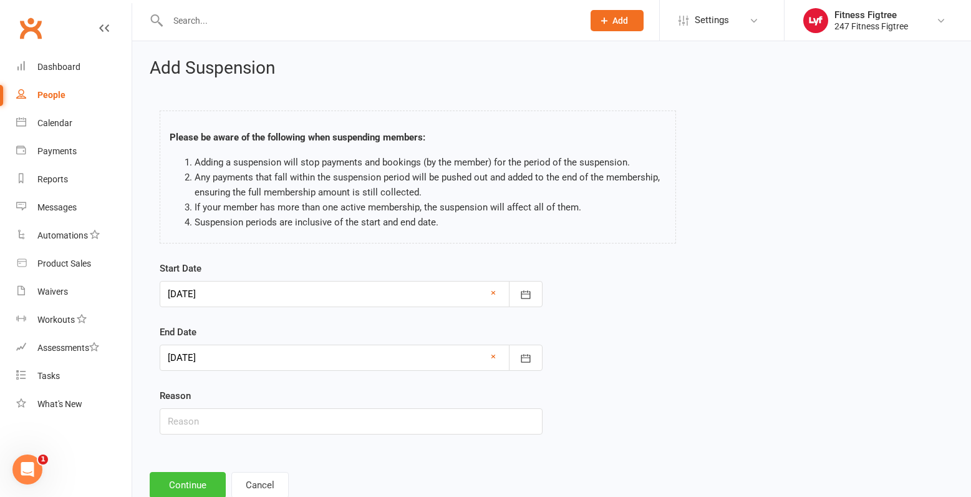
click at [210, 479] on button "Continue" at bounding box center [188, 485] width 76 height 26
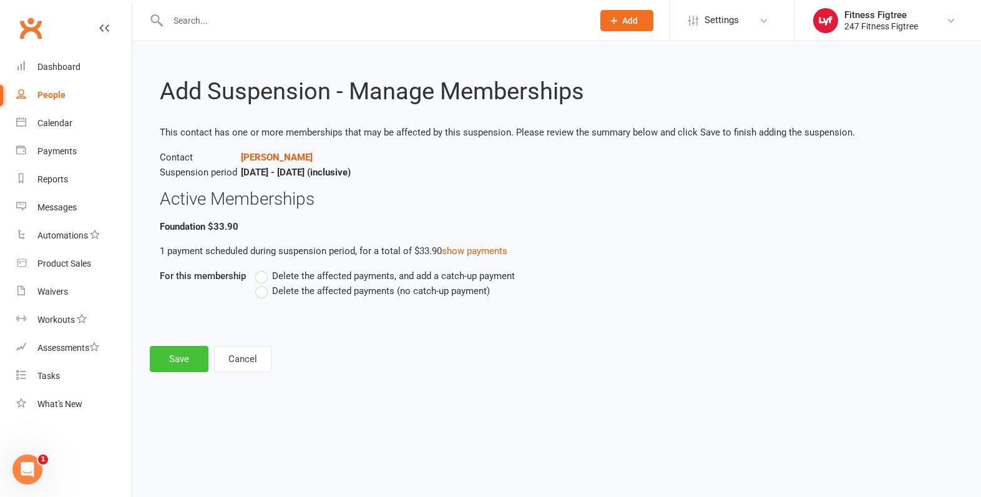
click at [173, 353] on button "Save" at bounding box center [179, 359] width 59 height 26
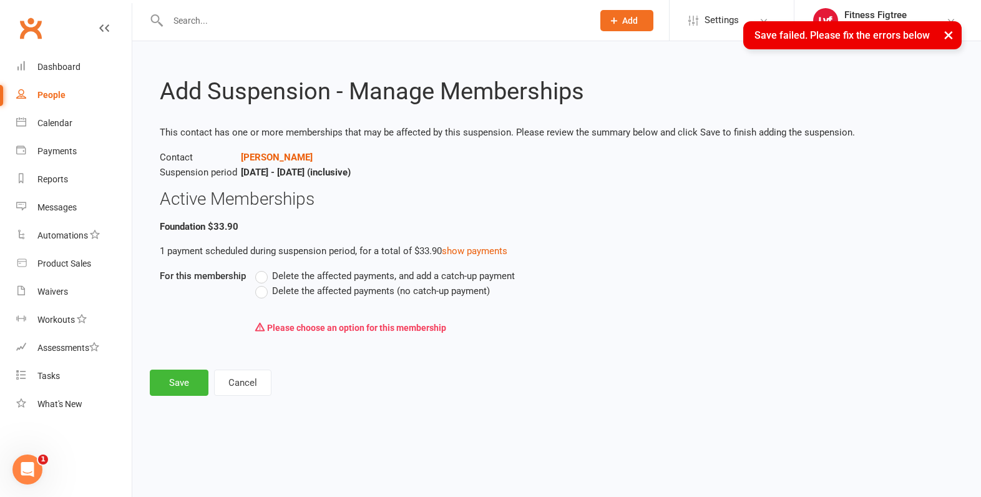
click at [265, 276] on label "Delete the affected payments, and add a catch-up payment" at bounding box center [385, 275] width 260 height 15
click at [263, 268] on input "Delete the affected payments, and add a catch-up payment" at bounding box center [259, 268] width 8 height 0
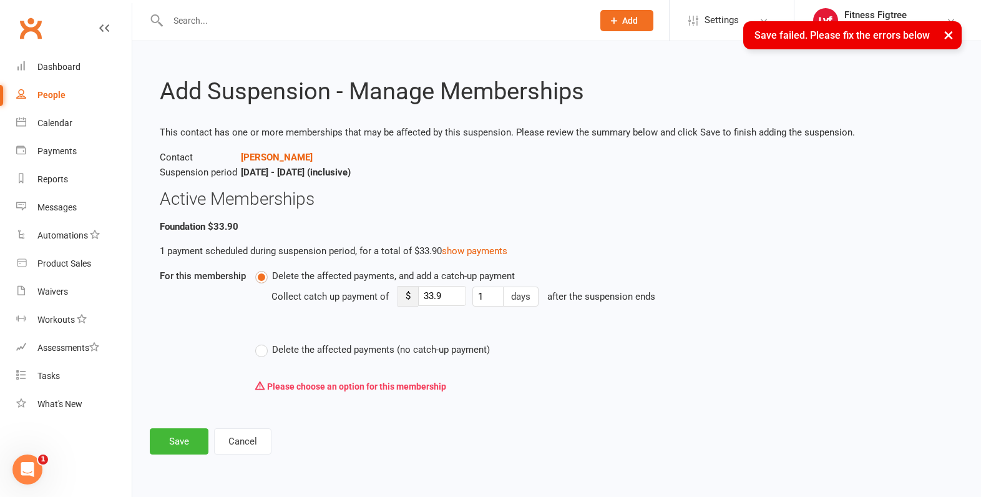
click at [259, 351] on label "Delete the affected payments (no catch-up payment)" at bounding box center [372, 349] width 235 height 15
click at [259, 342] on input "Delete the affected payments (no catch-up payment)" at bounding box center [259, 342] width 8 height 0
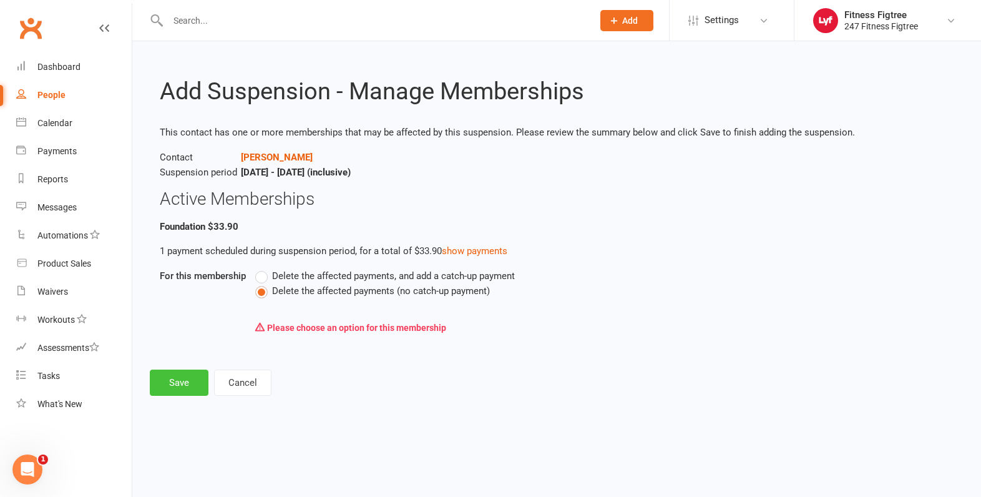
click at [191, 378] on button "Save" at bounding box center [179, 382] width 59 height 26
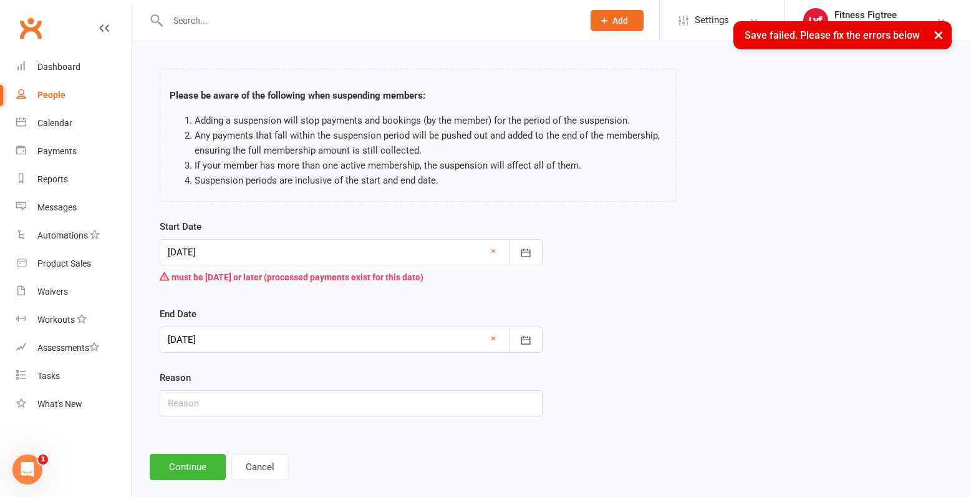
scroll to position [61, 0]
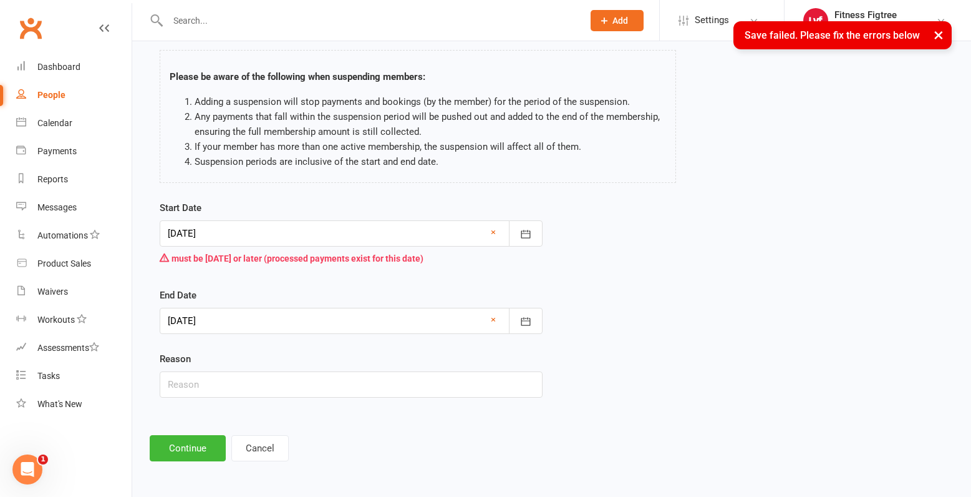
click at [258, 241] on div at bounding box center [351, 233] width 383 height 26
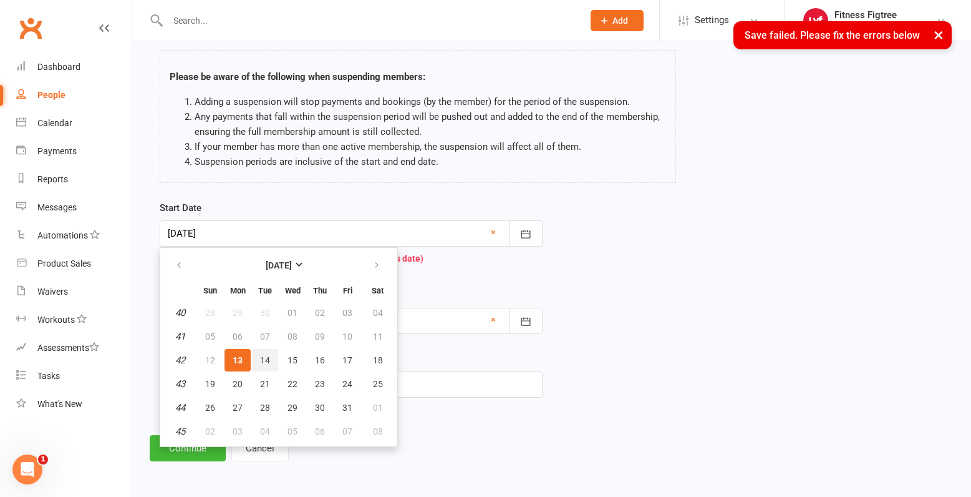
click at [264, 353] on button "14" at bounding box center [265, 360] width 26 height 22
type input "[DATE]"
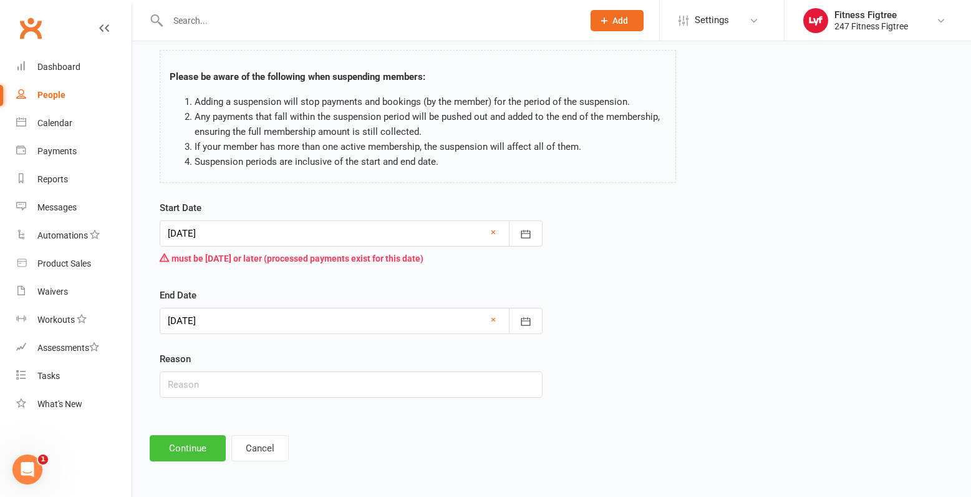
click at [192, 447] on button "Continue" at bounding box center [188, 448] width 76 height 26
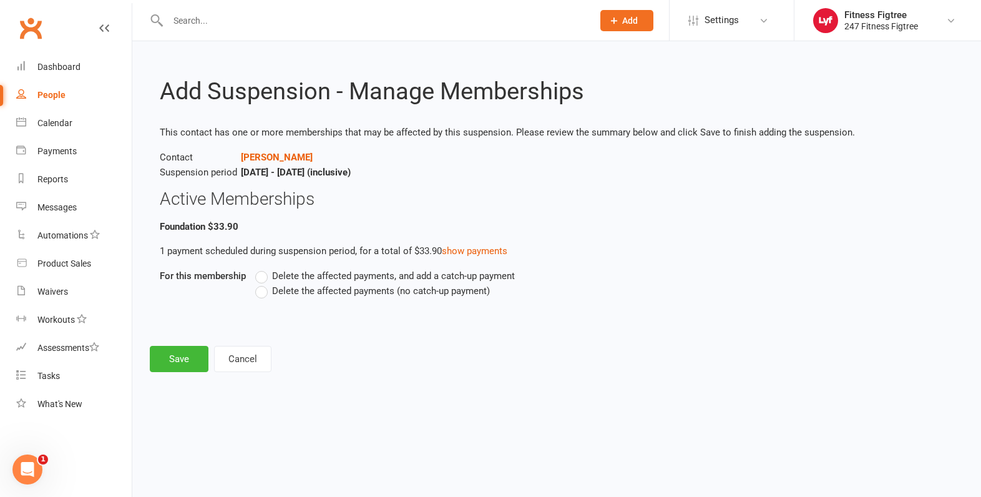
click at [271, 294] on label "Delete the affected payments (no catch-up payment)" at bounding box center [372, 290] width 235 height 15
click at [263, 283] on input "Delete the affected payments (no catch-up payment)" at bounding box center [259, 283] width 8 height 0
click at [163, 361] on button "Save" at bounding box center [179, 359] width 59 height 26
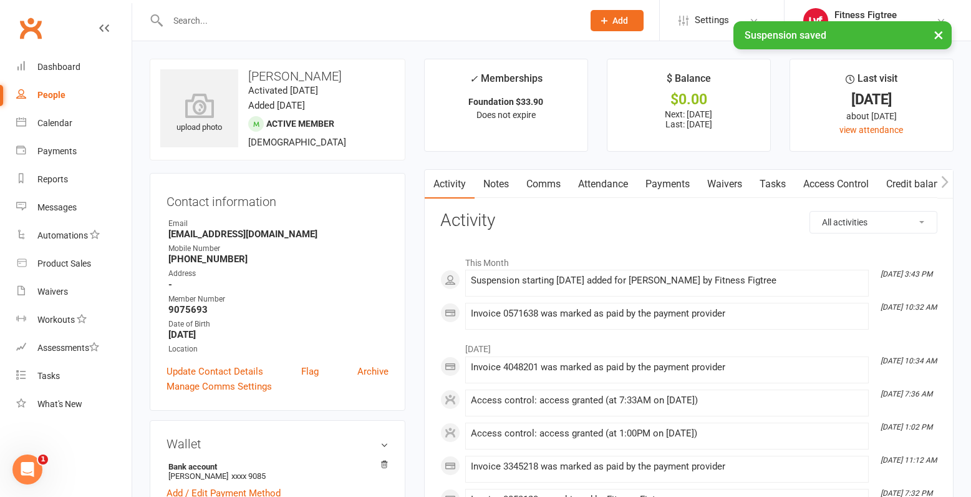
click at [672, 188] on link "Payments" at bounding box center [668, 184] width 62 height 29
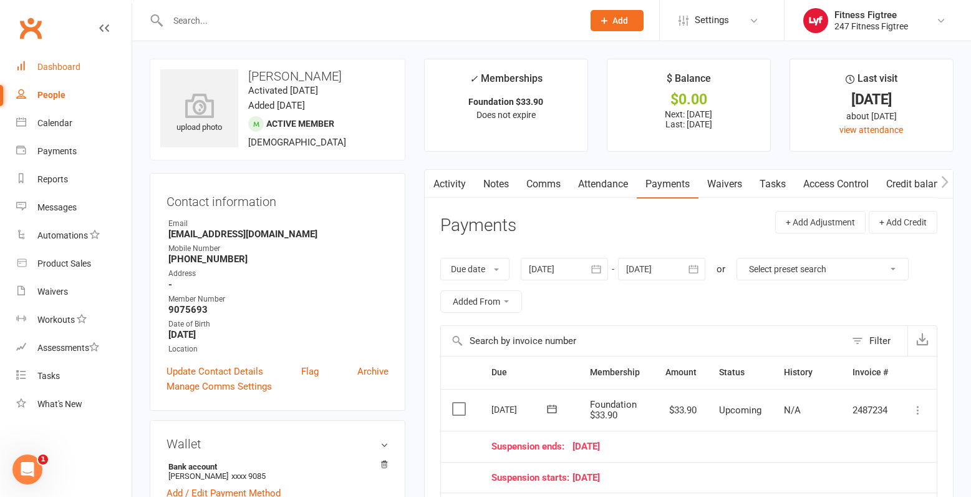
click at [77, 64] on div "Dashboard" at bounding box center [58, 67] width 43 height 10
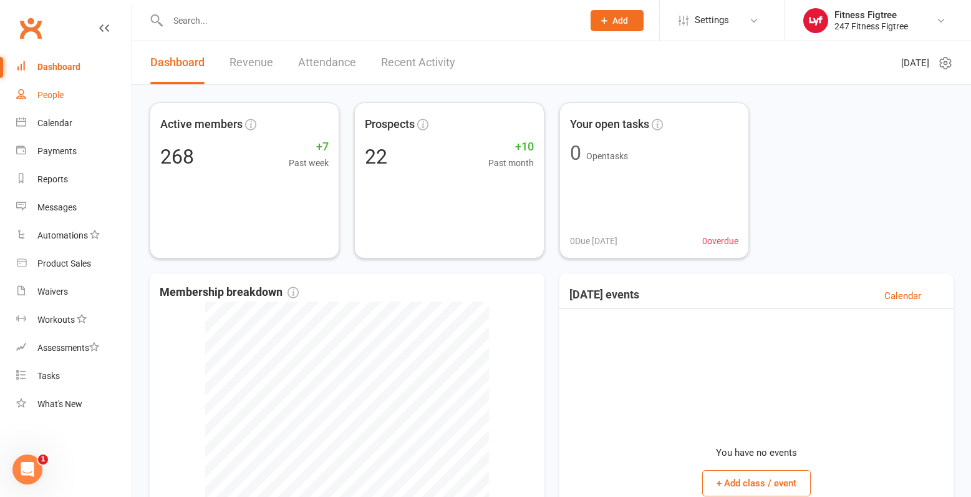
click at [61, 95] on div "People" at bounding box center [50, 95] width 26 height 10
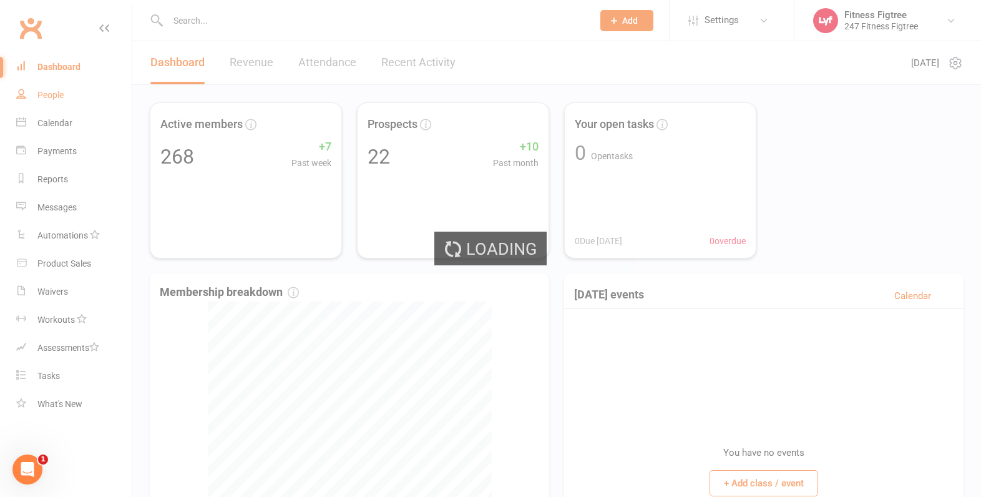
select select "100"
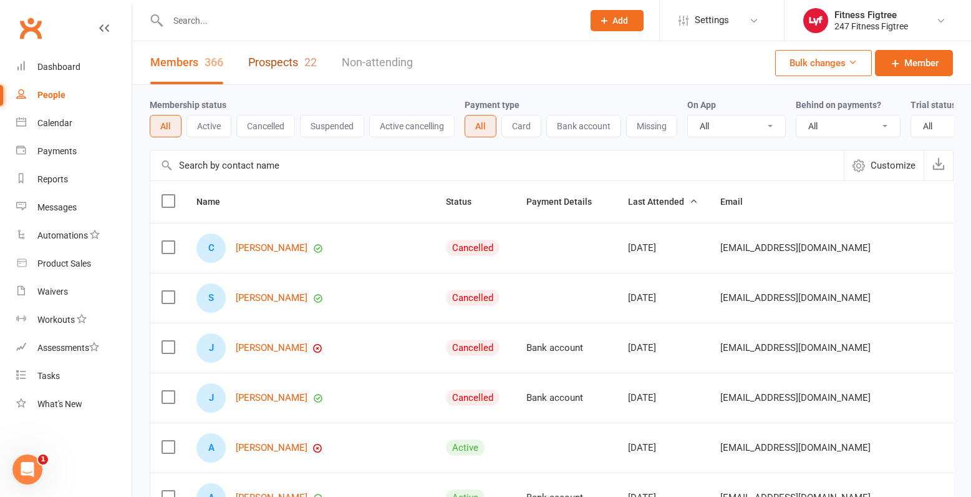
click at [272, 63] on link "Prospects 22" at bounding box center [282, 62] width 69 height 43
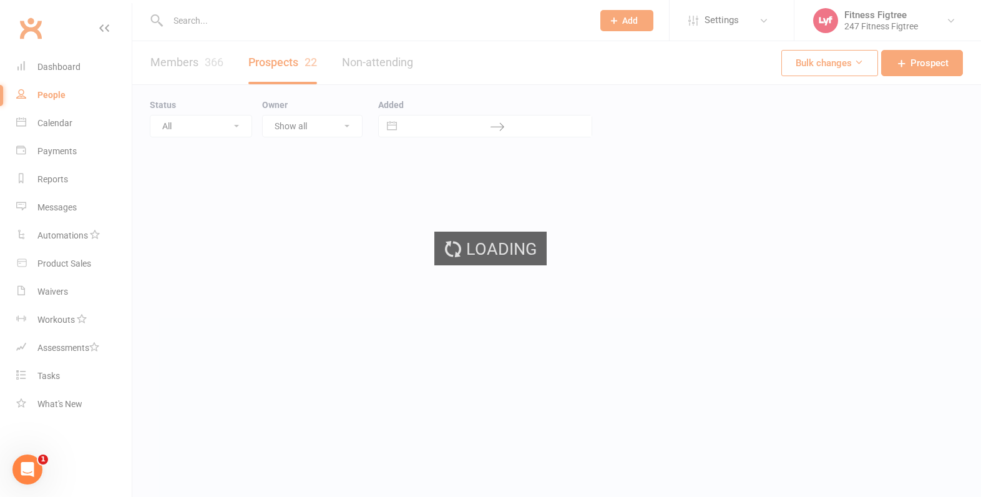
select select "25"
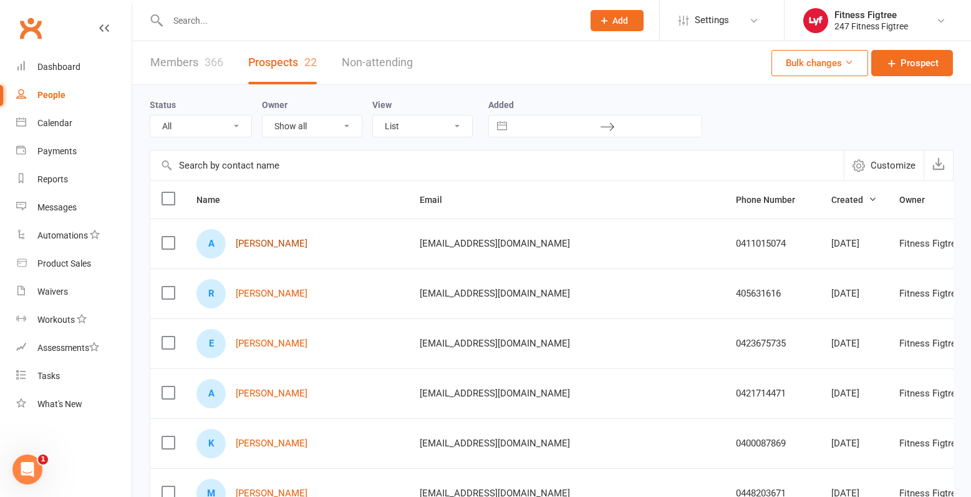
click at [273, 247] on link "[PERSON_NAME]" at bounding box center [272, 243] width 72 height 11
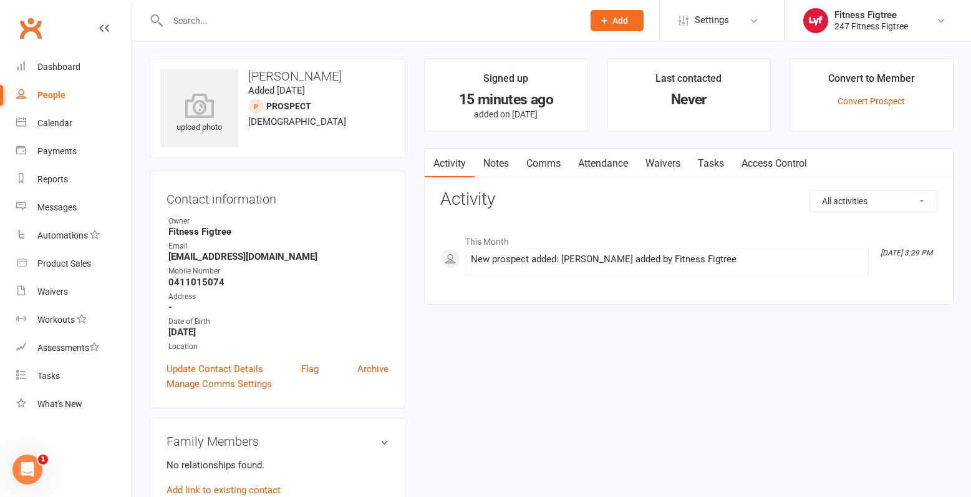
click at [214, 19] on input "text" at bounding box center [369, 20] width 410 height 17
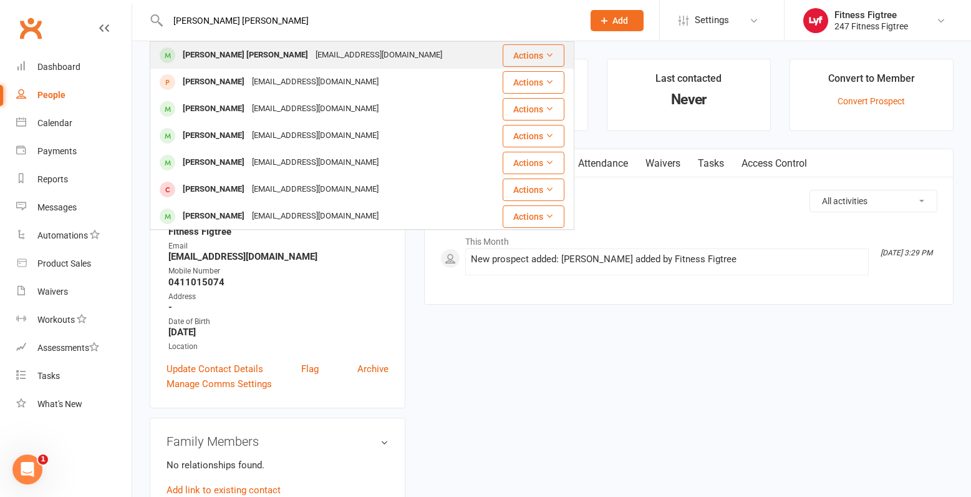
type input "[PERSON_NAME] [PERSON_NAME]"
click at [312, 51] on div "[EMAIL_ADDRESS][DOMAIN_NAME]" at bounding box center [379, 55] width 134 height 18
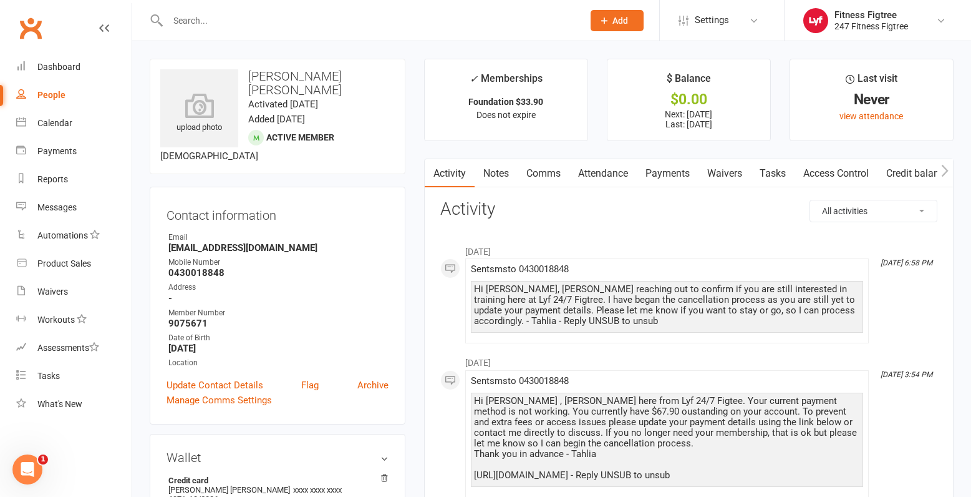
click at [491, 183] on link "Notes" at bounding box center [496, 173] width 43 height 29
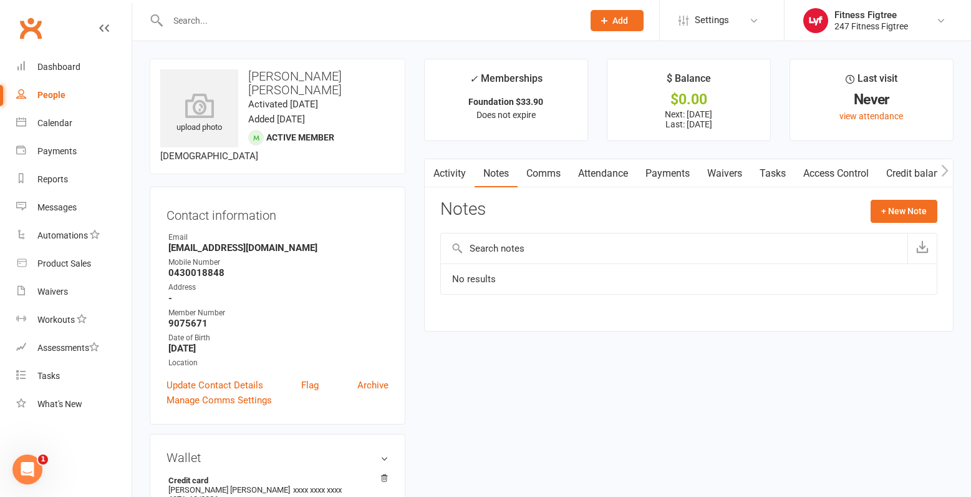
click at [457, 180] on link "Activity" at bounding box center [450, 173] width 50 height 29
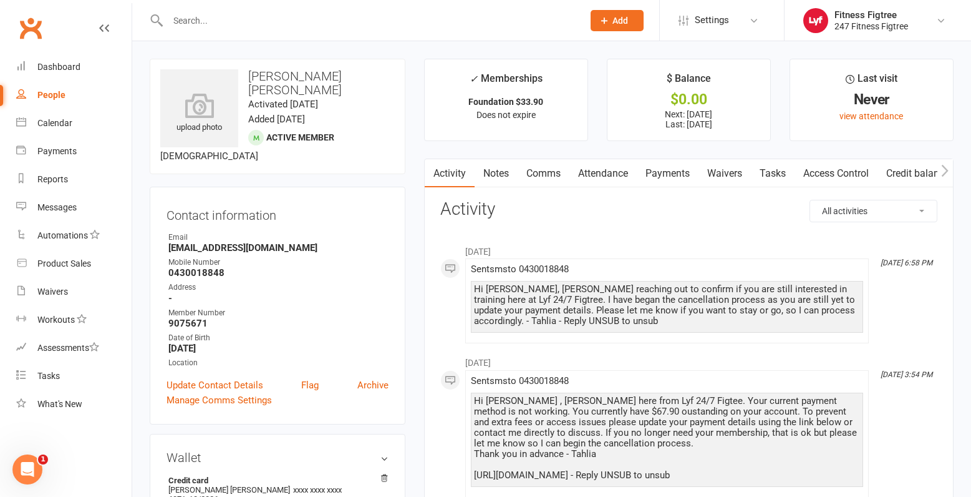
click at [541, 176] on link "Comms" at bounding box center [544, 173] width 52 height 29
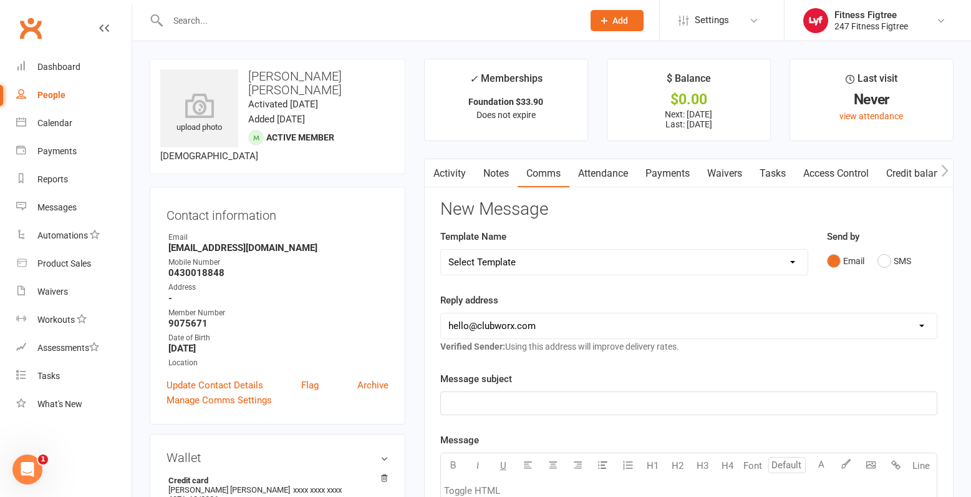
click at [835, 179] on link "Access Control" at bounding box center [836, 173] width 83 height 29
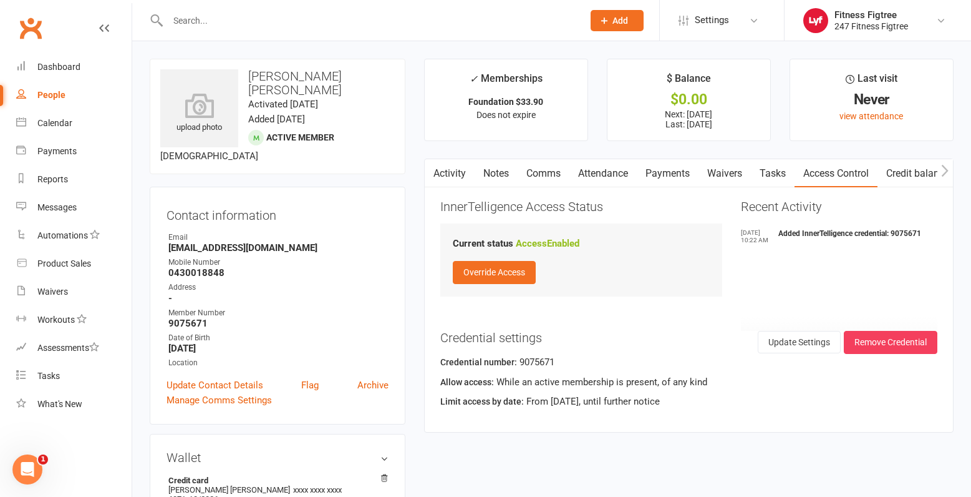
click at [440, 172] on button "button" at bounding box center [433, 173] width 16 height 28
click at [444, 172] on link "Activity" at bounding box center [450, 173] width 50 height 29
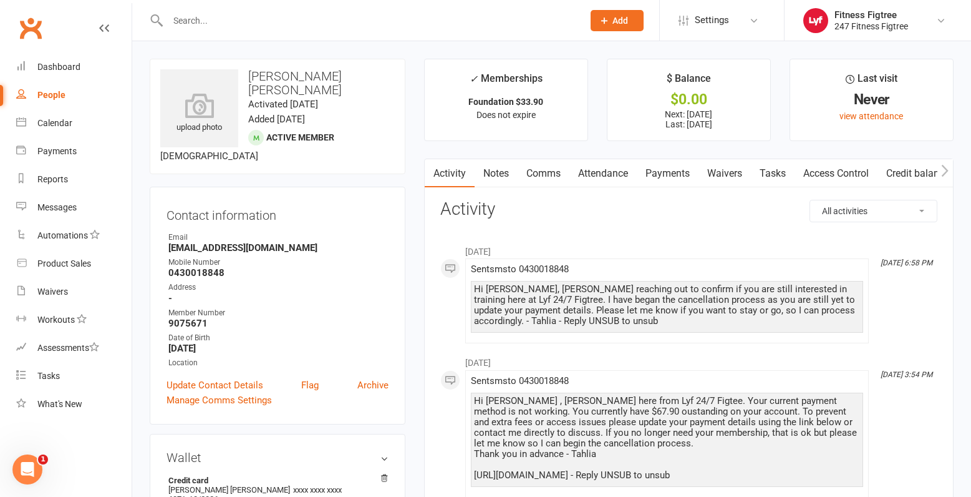
click at [606, 321] on div "Hi [PERSON_NAME], [PERSON_NAME] reaching out to confirm if you are still intere…" at bounding box center [667, 305] width 386 height 42
click at [238, 23] on input "text" at bounding box center [369, 20] width 410 height 17
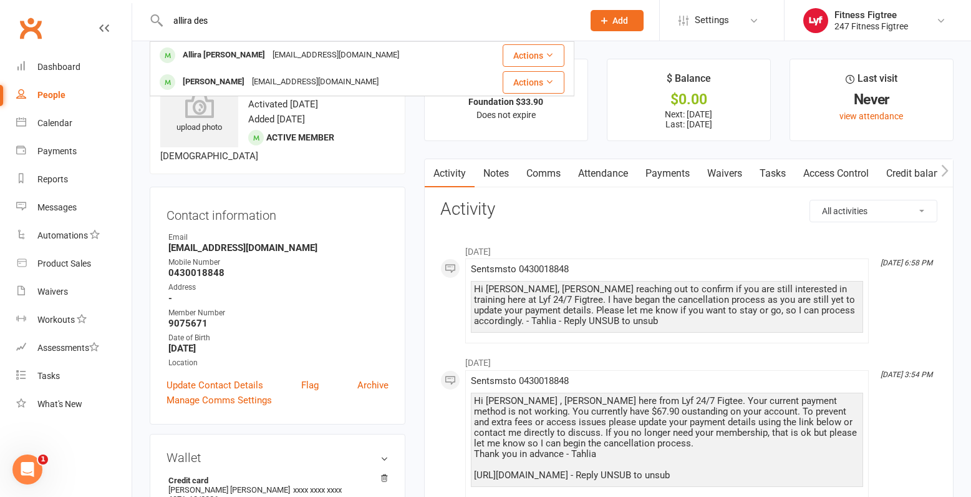
type input "allira des"
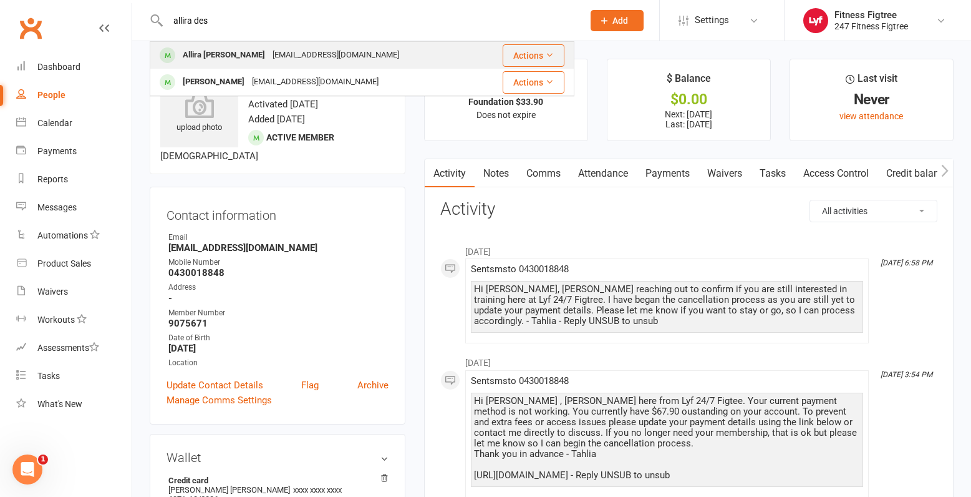
click at [231, 44] on div "Allira [PERSON_NAME] [EMAIL_ADDRESS][DOMAIN_NAME]" at bounding box center [316, 55] width 330 height 26
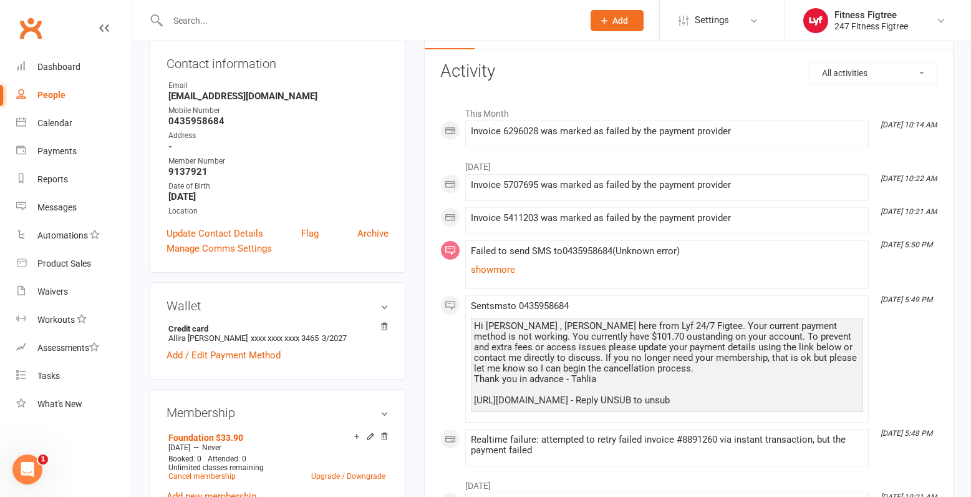
scroll to position [125, 0]
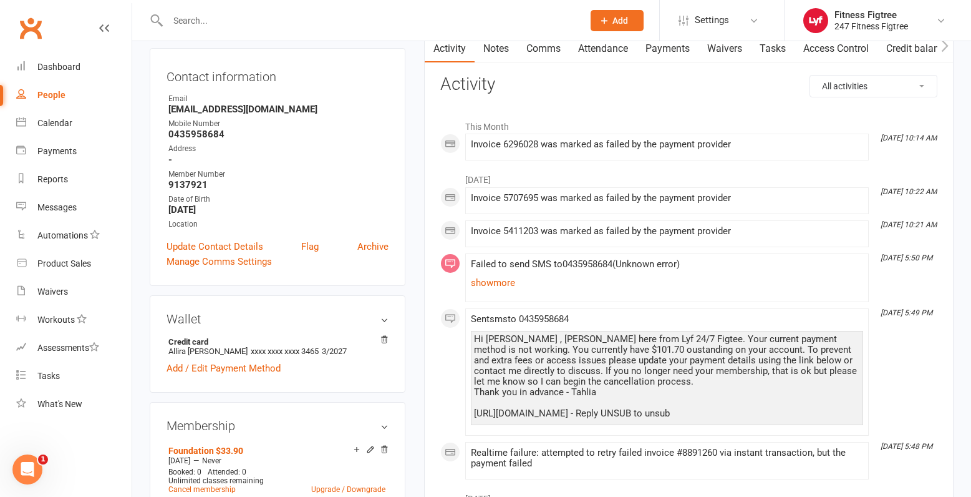
drag, startPoint x: 779, startPoint y: 412, endPoint x: 468, endPoint y: 334, distance: 319.7
click at [468, 334] on li "[DATE] 5:49 PM Sent sms to [PHONE_NUMBER] Hi [PERSON_NAME] here from Lyf 24/7 F…" at bounding box center [667, 371] width 404 height 127
drag, startPoint x: 522, startPoint y: 357, endPoint x: 734, endPoint y: 323, distance: 214.1
click at [692, 331] on div "Hi [PERSON_NAME] , [PERSON_NAME] here from Lyf 24/7 Figtee. Your current paymen…" at bounding box center [667, 378] width 392 height 94
click at [961, 367] on main "✓ Memberships Foundation $33.90 Does not expire $ Balance $0.00 Next: [DATE] La…" at bounding box center [689, 418] width 548 height 969
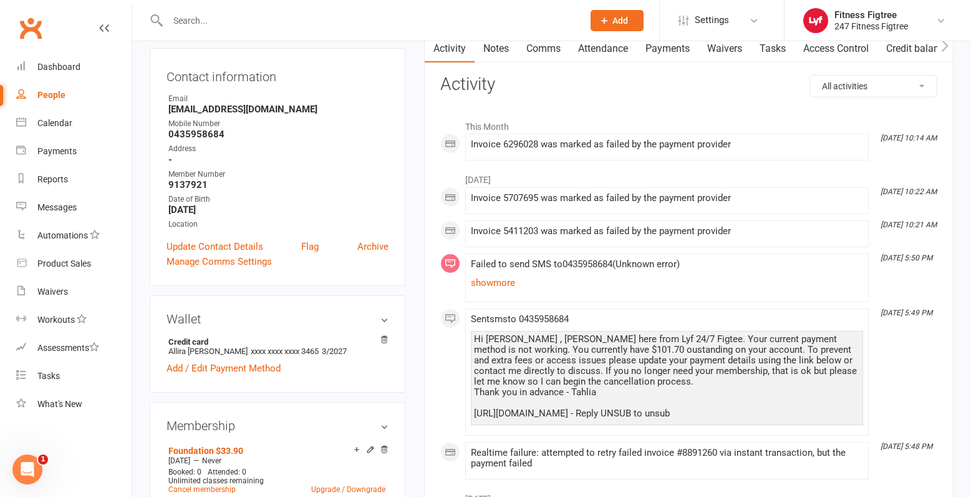
click at [206, 16] on input "text" at bounding box center [369, 20] width 410 height 17
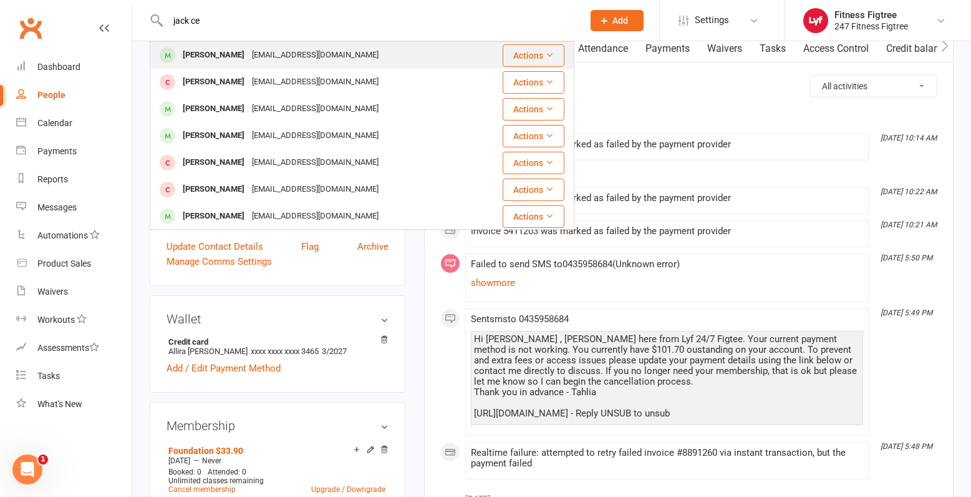
type input "jack ce"
click at [231, 51] on div "[PERSON_NAME]" at bounding box center [213, 55] width 69 height 18
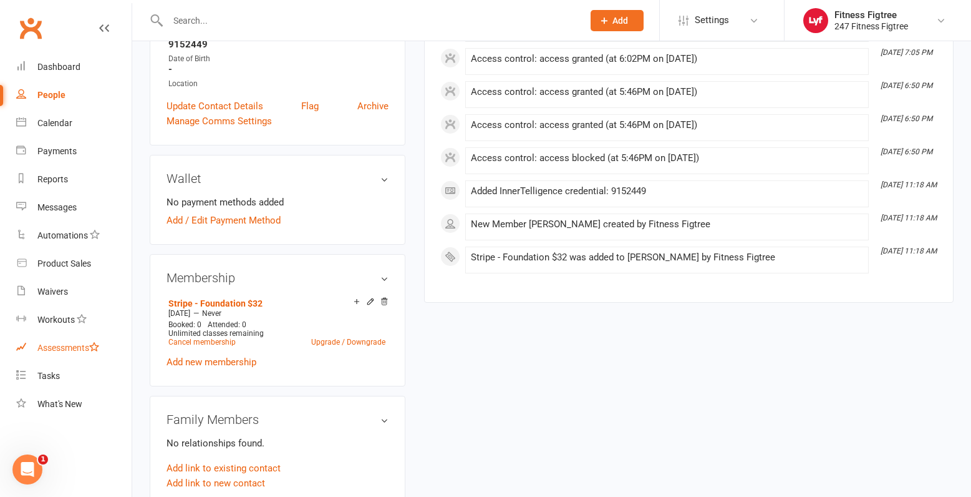
scroll to position [312, 0]
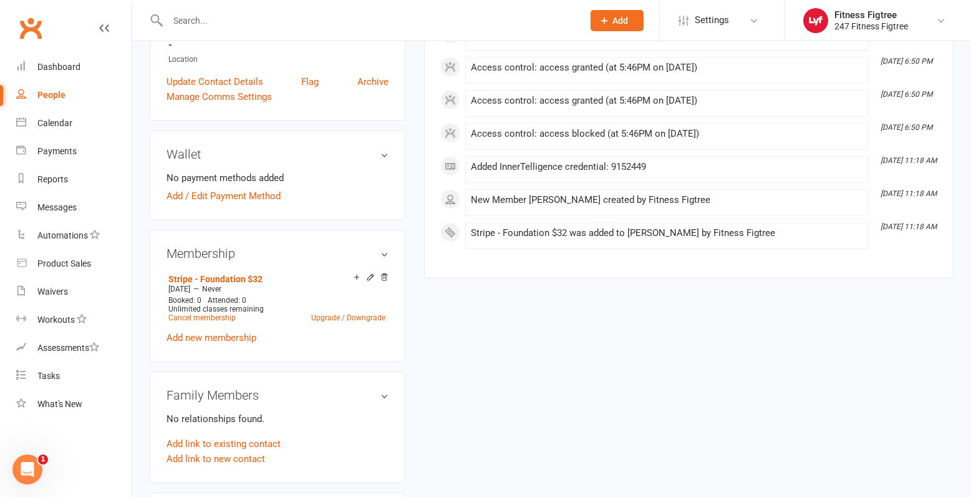
click at [195, 17] on input "text" at bounding box center [369, 20] width 410 height 17
paste input "[PERSON_NAME]"
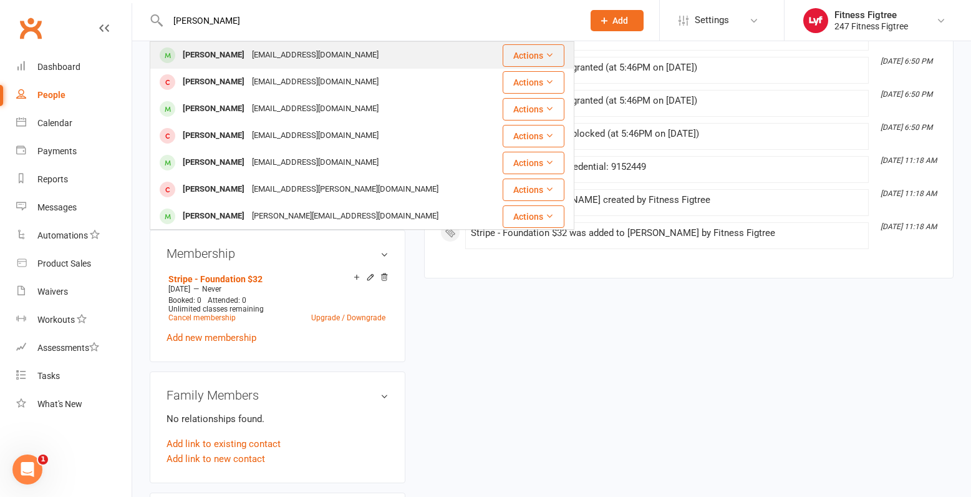
type input "[PERSON_NAME]"
click at [254, 54] on div "[EMAIL_ADDRESS][DOMAIN_NAME]" at bounding box center [315, 55] width 134 height 18
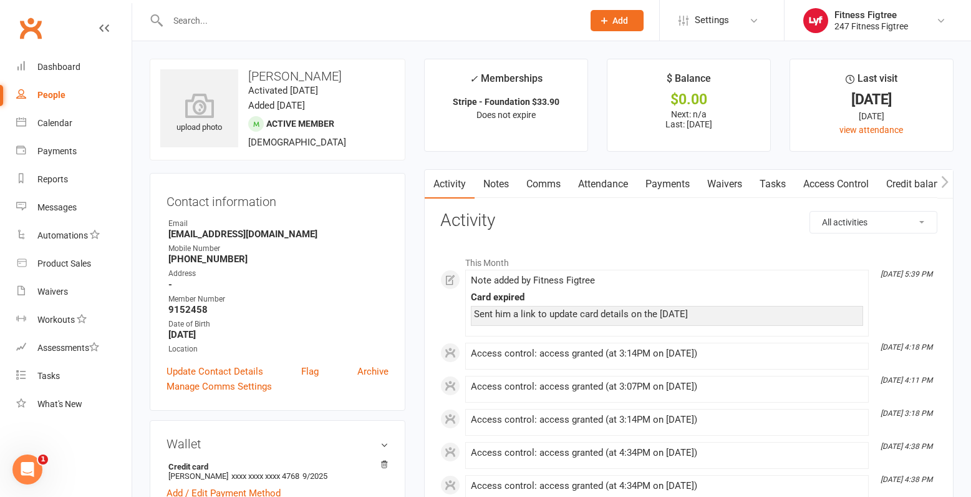
click at [594, 299] on div "Card expired" at bounding box center [667, 297] width 392 height 11
click at [495, 178] on link "Notes" at bounding box center [496, 184] width 43 height 29
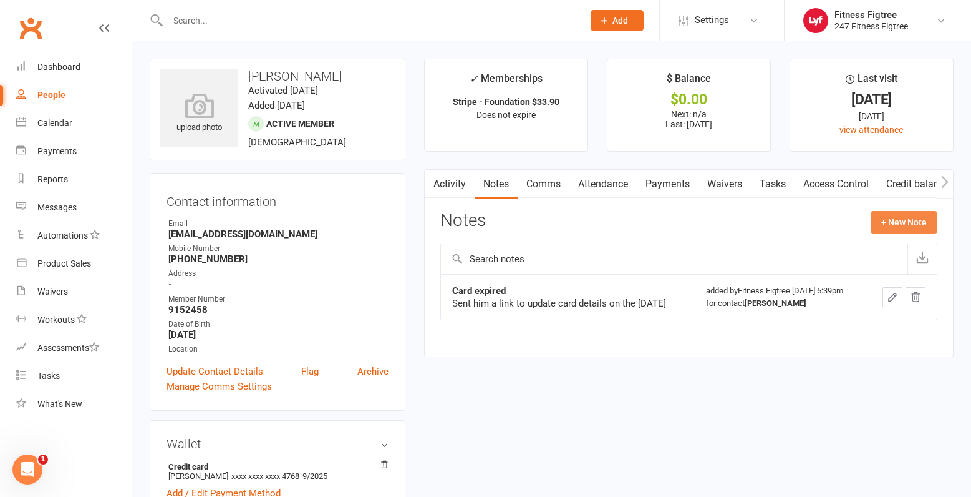
click at [900, 225] on button "+ New Note" at bounding box center [904, 222] width 67 height 22
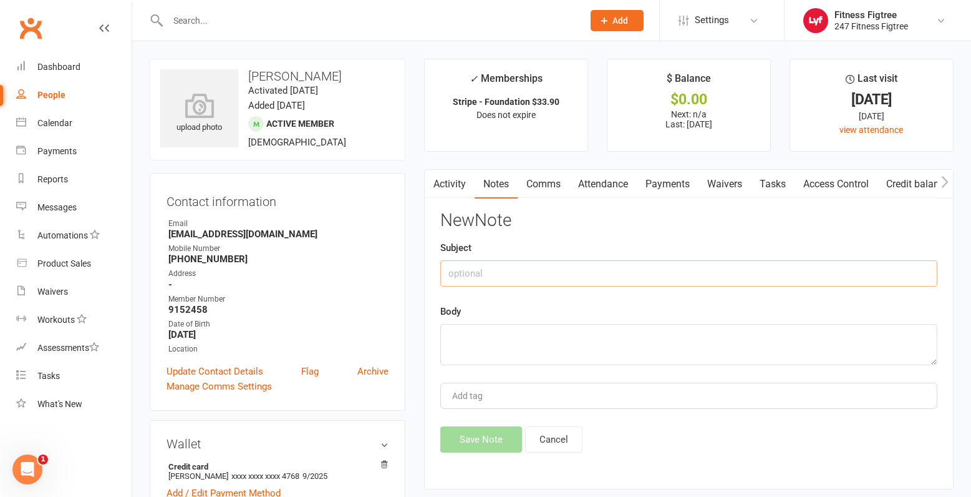
click at [527, 276] on input "text" at bounding box center [688, 273] width 497 height 26
click at [555, 435] on button "Cancel" at bounding box center [553, 439] width 57 height 26
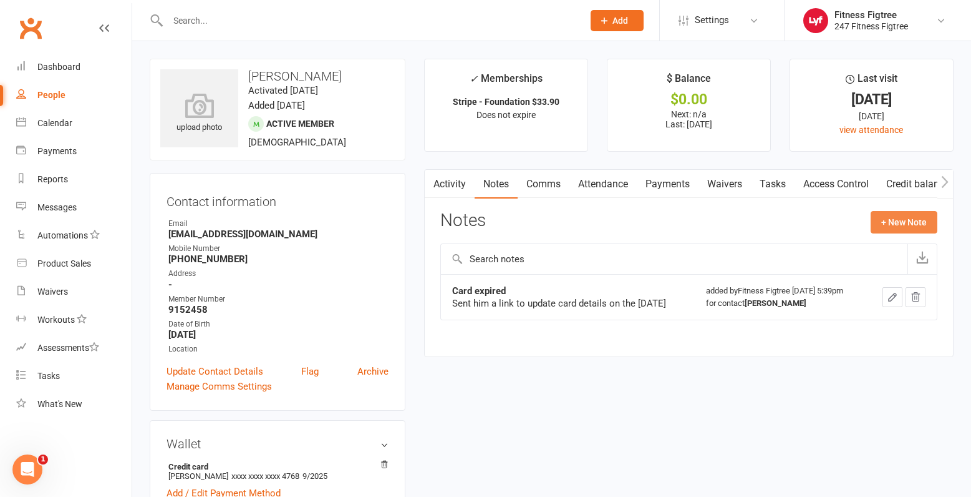
click at [913, 221] on button "+ New Note" at bounding box center [904, 222] width 67 height 22
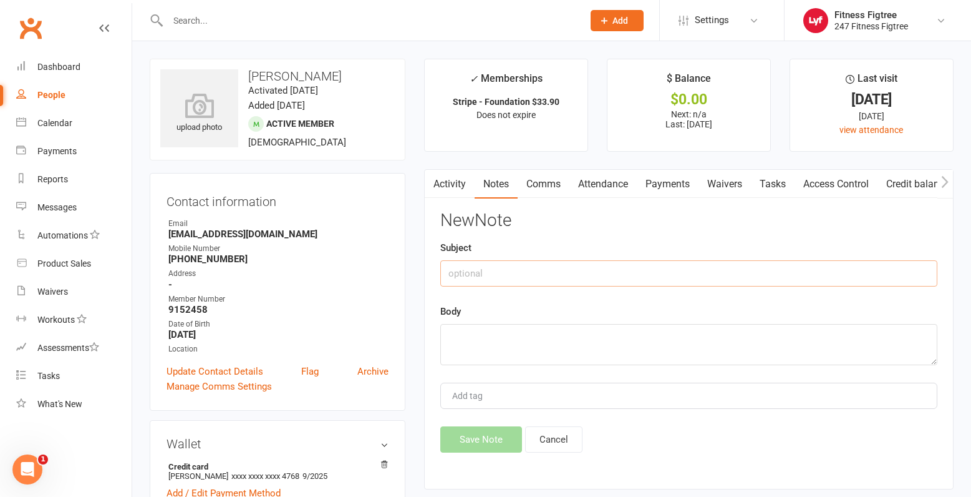
click at [609, 276] on input "text" at bounding box center [688, 273] width 497 height 26
type input "Payment card decline"
click at [573, 327] on textarea at bounding box center [688, 344] width 497 height 41
type textarea "Called on the [DATE]"
click at [484, 443] on button "Save Note" at bounding box center [481, 439] width 82 height 26
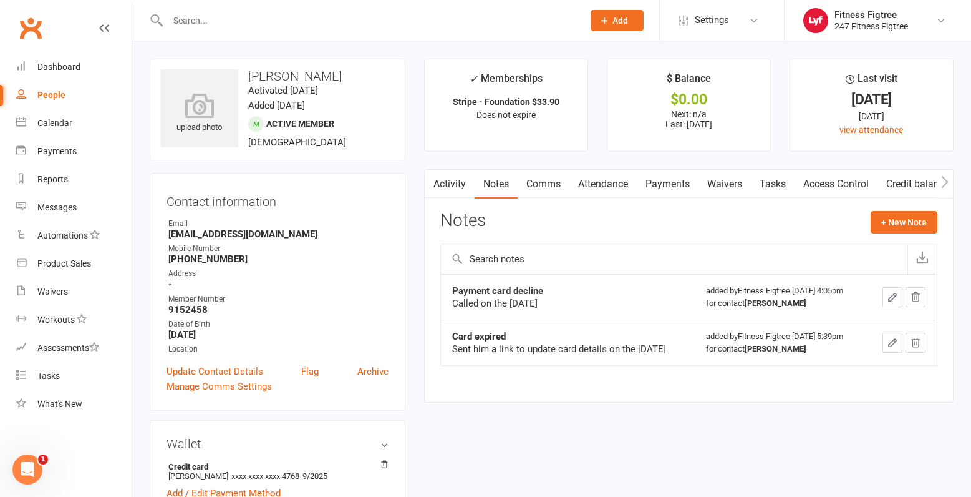
click at [202, 19] on input "text" at bounding box center [369, 20] width 410 height 17
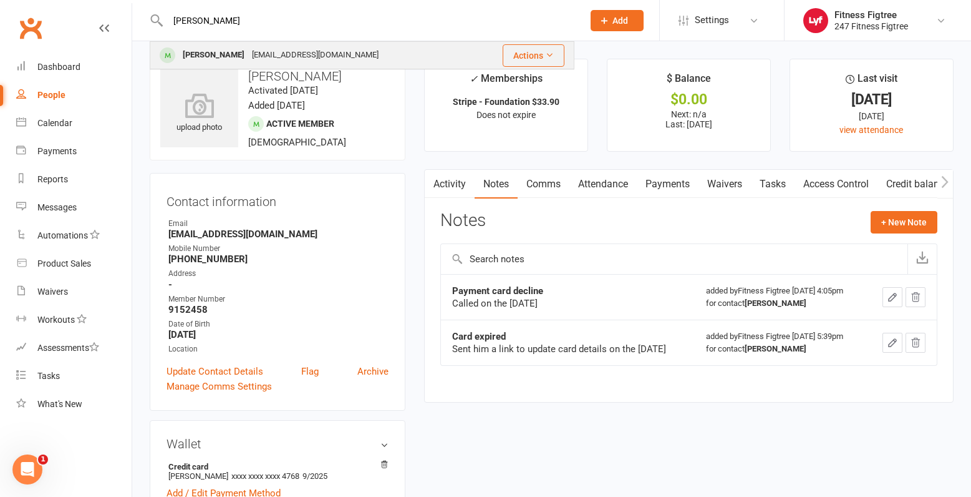
type input "[PERSON_NAME]"
click at [221, 59] on div "[PERSON_NAME]" at bounding box center [213, 55] width 69 height 18
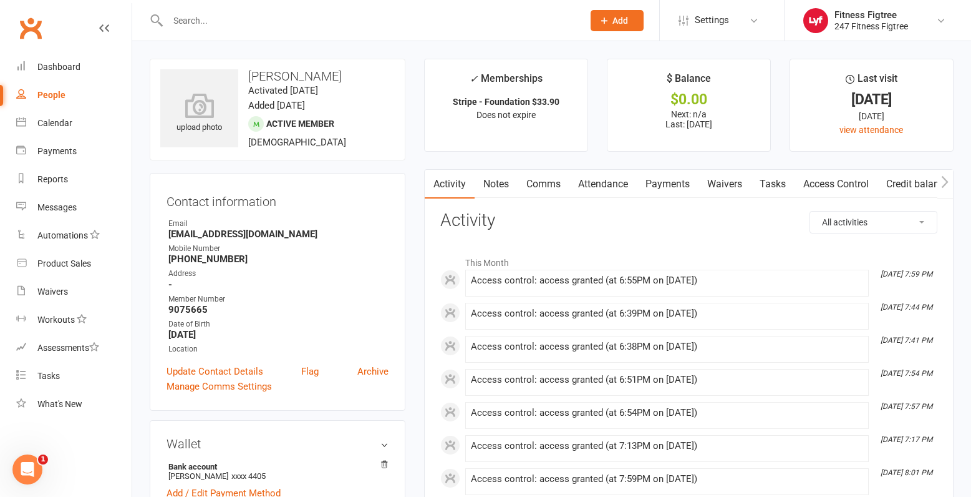
click at [490, 182] on link "Notes" at bounding box center [496, 184] width 43 height 29
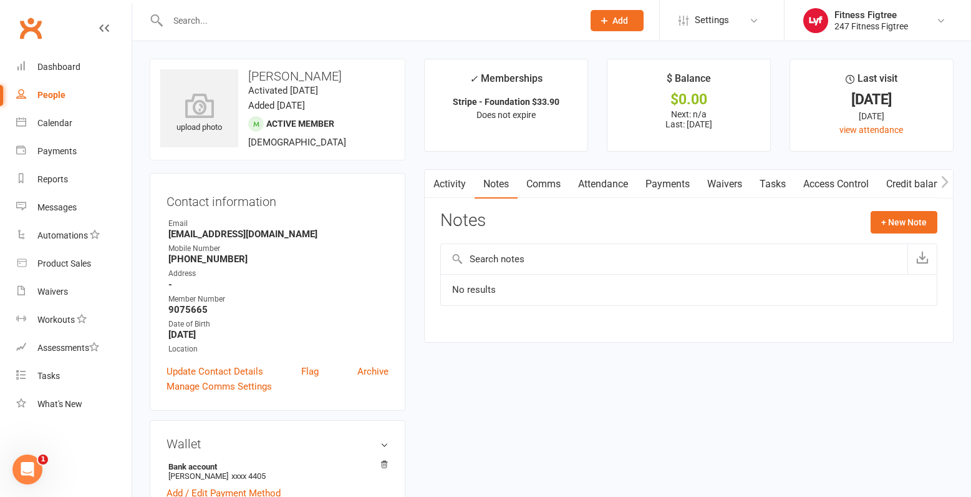
paste input "[PERSON_NAME]"
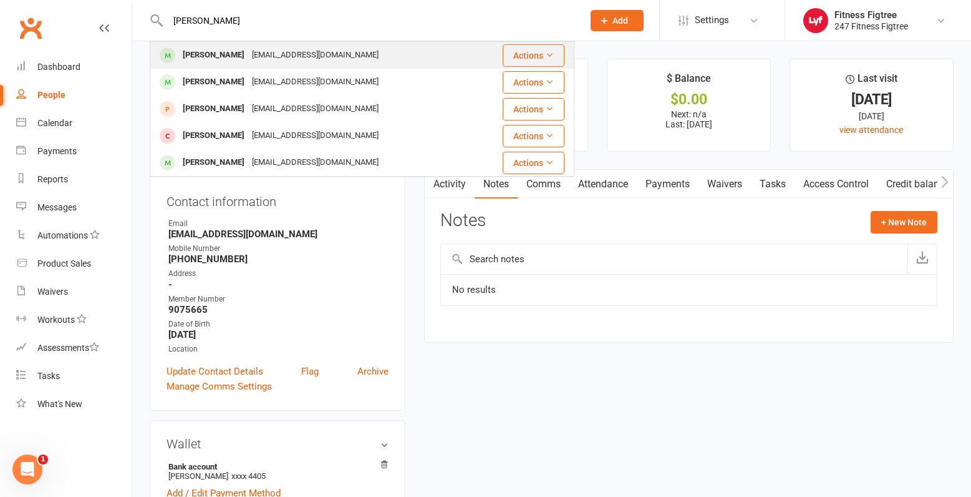
type input "[PERSON_NAME]"
click at [319, 54] on div "[EMAIL_ADDRESS][DOMAIN_NAME]" at bounding box center [315, 55] width 134 height 18
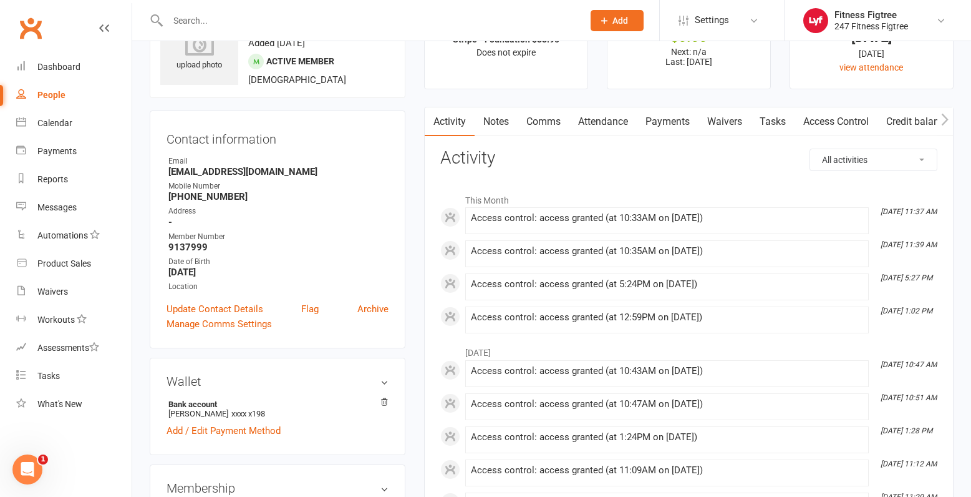
scroll to position [125, 0]
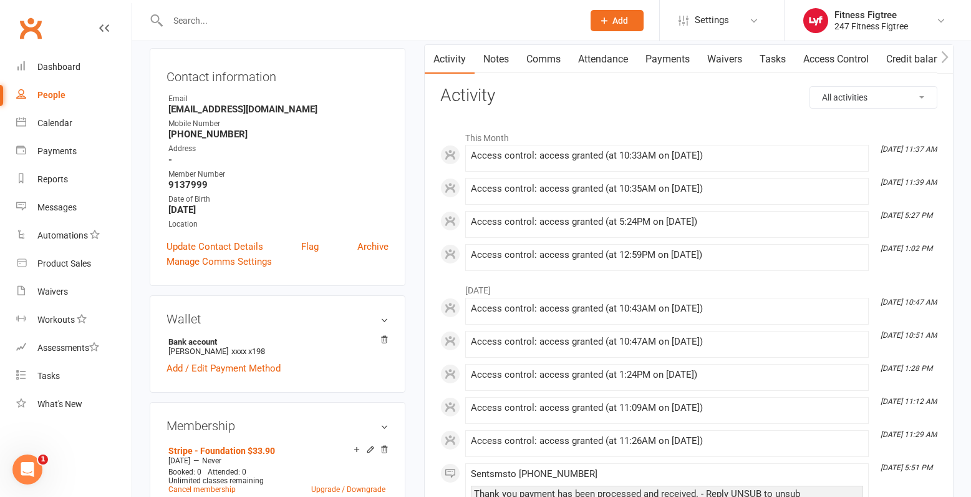
click at [684, 59] on link "Payments" at bounding box center [668, 59] width 62 height 29
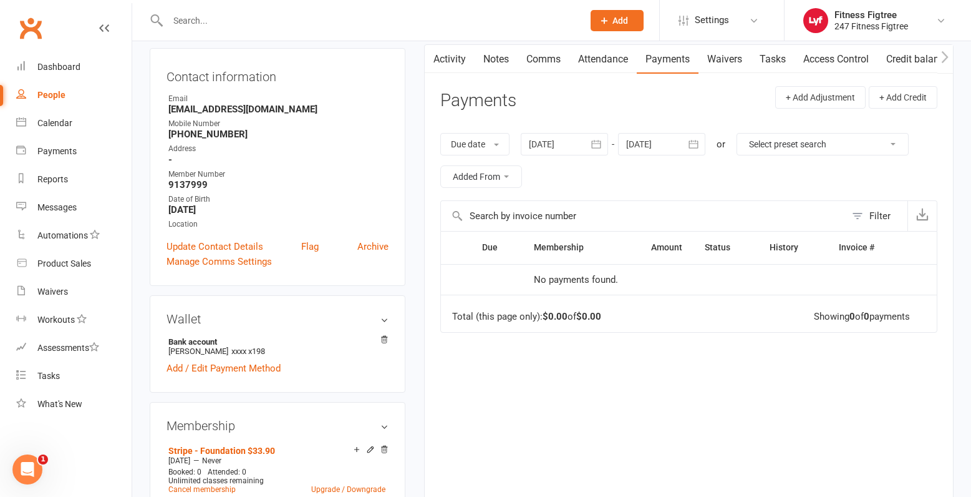
click at [454, 64] on link "Activity" at bounding box center [450, 59] width 50 height 29
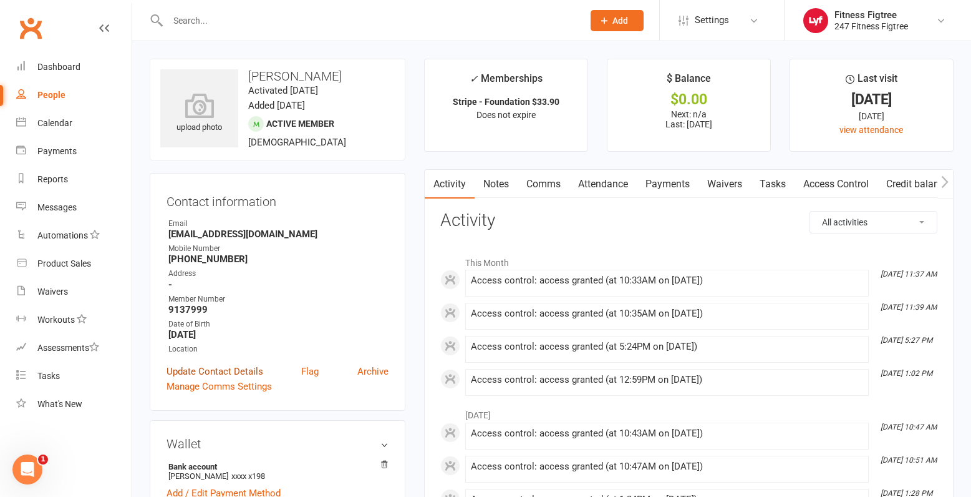
click at [217, 367] on link "Update Contact Details" at bounding box center [215, 371] width 97 height 15
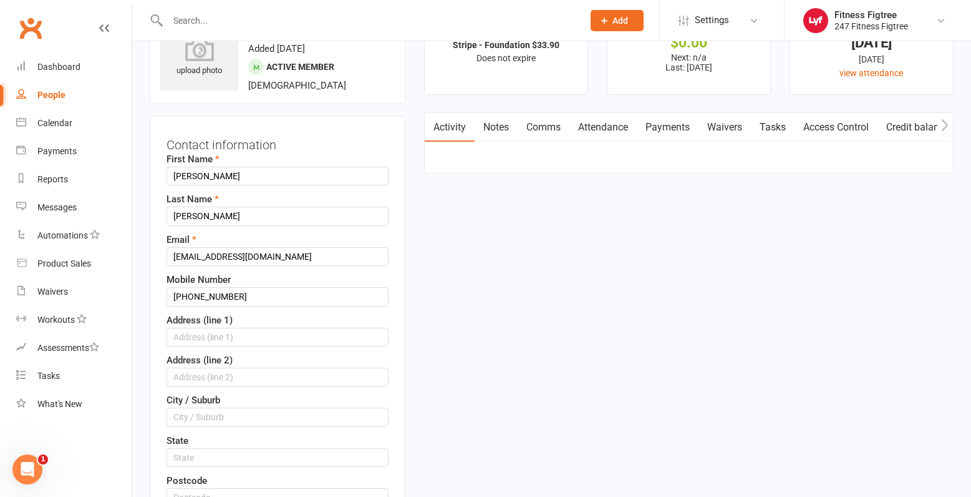
scroll to position [59, 0]
drag, startPoint x: 241, startPoint y: 292, endPoint x: 64, endPoint y: 300, distance: 177.3
drag, startPoint x: 266, startPoint y: 291, endPoint x: 9, endPoint y: 327, distance: 258.9
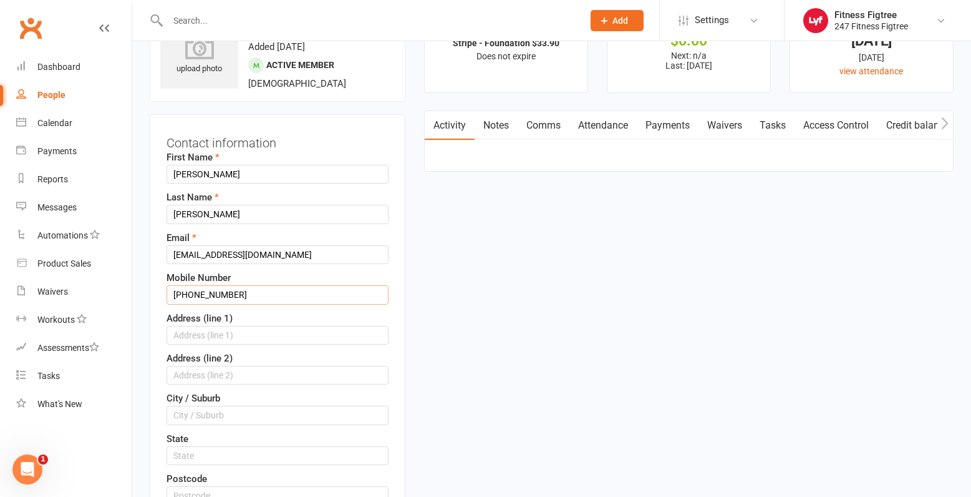
type input "0469142453"
paste input "[STREET_ADDRESS][PERSON_NAME],"
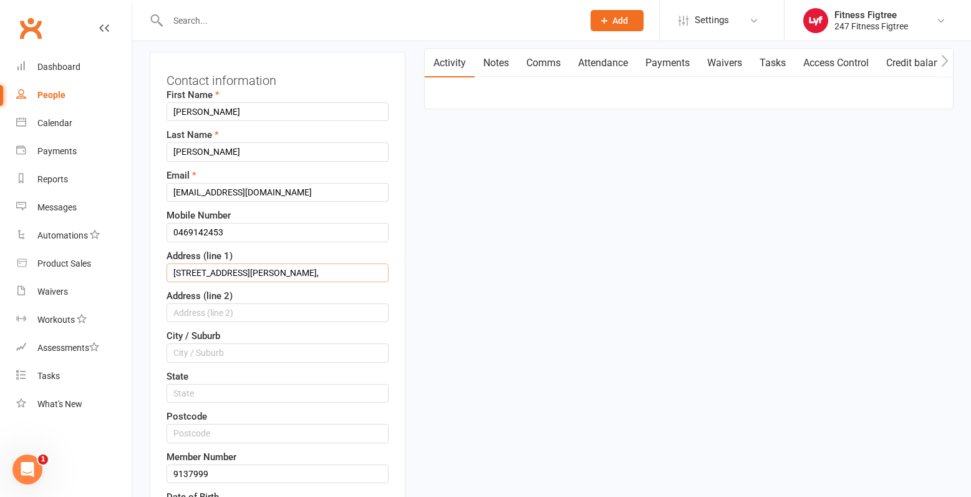
type input "[STREET_ADDRESS][PERSON_NAME],"
drag, startPoint x: 217, startPoint y: 352, endPoint x: 226, endPoint y: 347, distance: 10.3
click at [217, 352] on input "text" at bounding box center [278, 352] width 222 height 19
type input "Figtree"
click at [199, 395] on input "text" at bounding box center [278, 393] width 222 height 19
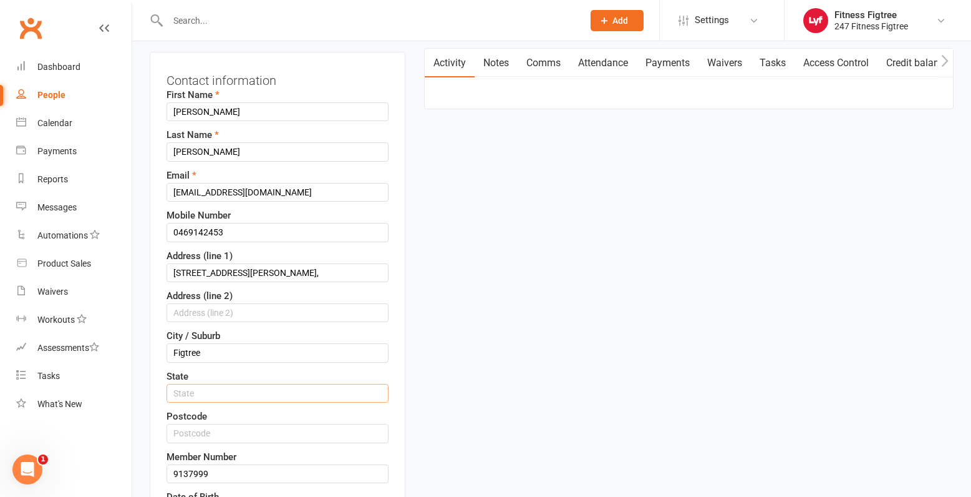
type input "[GEOGRAPHIC_DATA]"
drag, startPoint x: 273, startPoint y: 273, endPoint x: 241, endPoint y: 274, distance: 31.2
click at [241, 274] on input "[STREET_ADDRESS][PERSON_NAME]," at bounding box center [278, 272] width 222 height 19
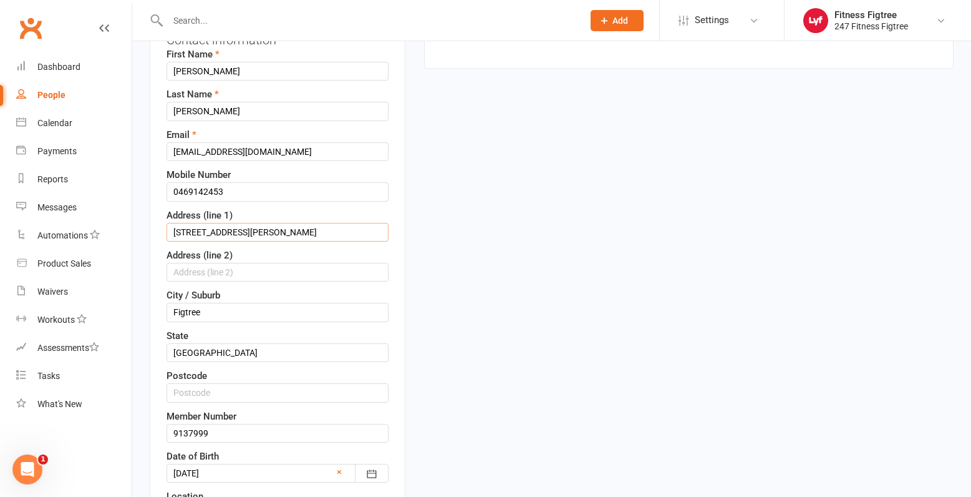
scroll to position [183, 0]
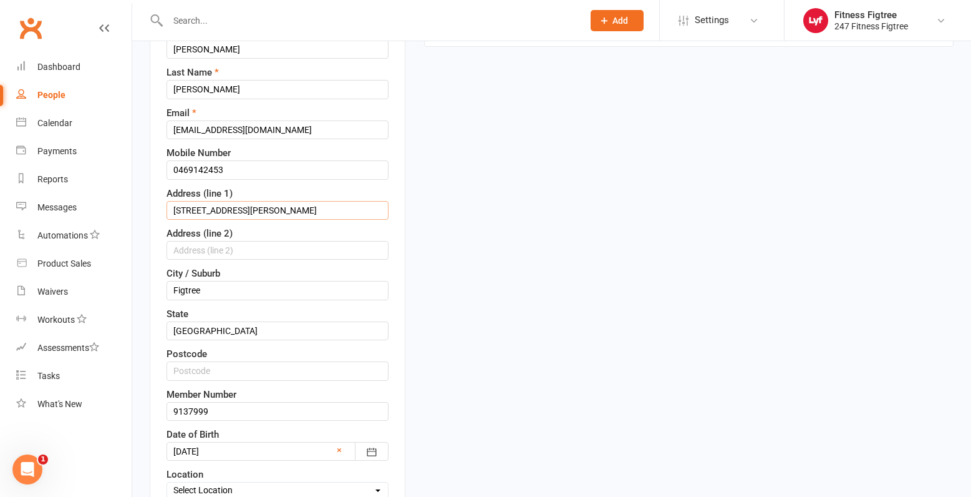
type input "[STREET_ADDRESS][PERSON_NAME]"
click at [188, 374] on input "text" at bounding box center [278, 370] width 222 height 19
type input "2525"
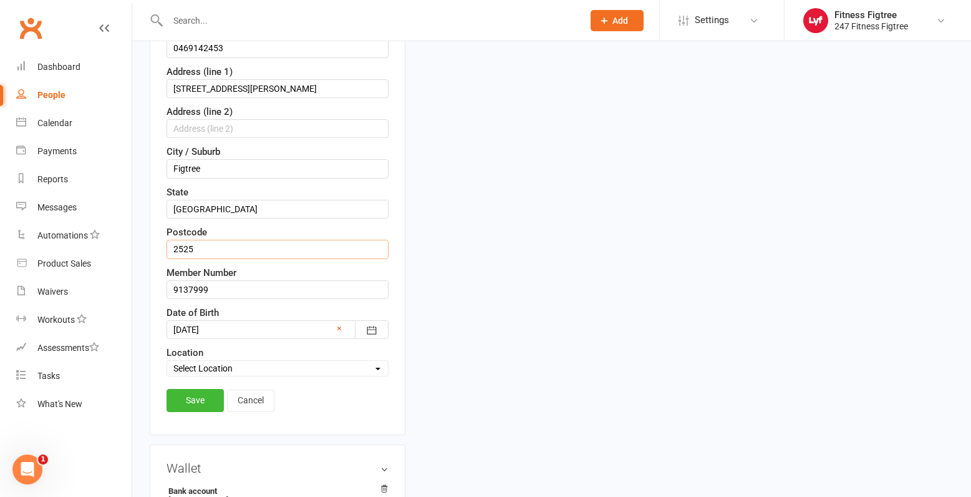
scroll to position [308, 0]
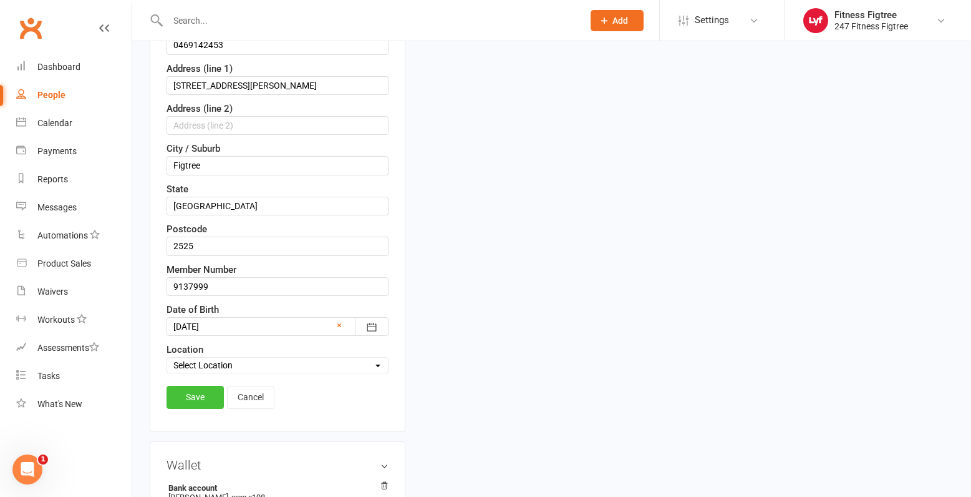
click at [194, 394] on link "Save" at bounding box center [195, 397] width 57 height 22
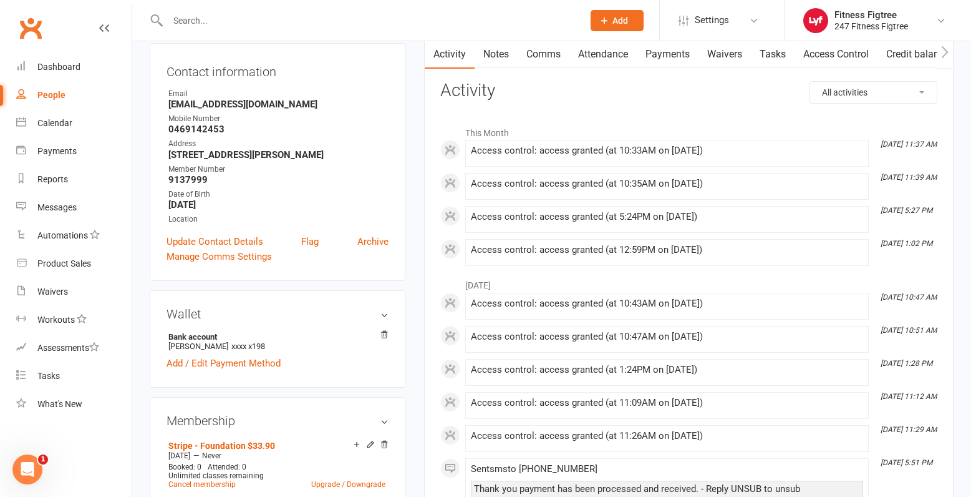
scroll to position [0, 0]
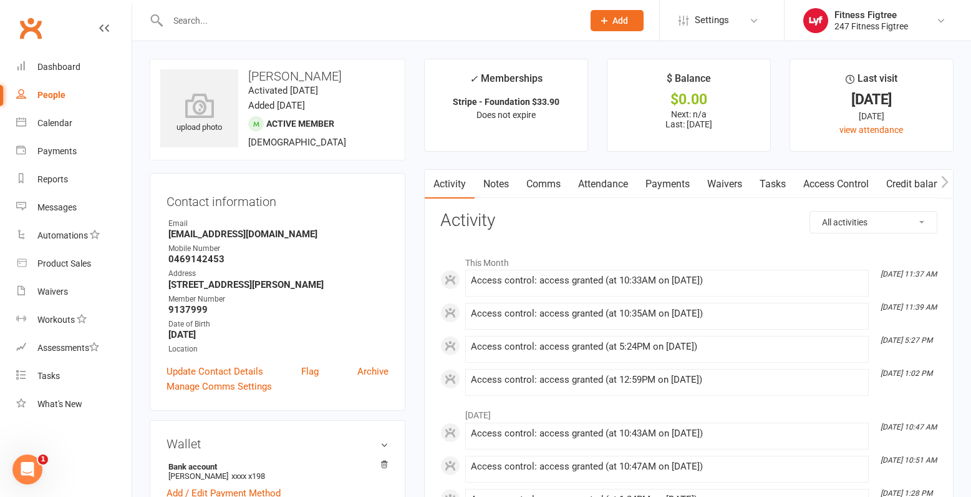
drag, startPoint x: 489, startPoint y: 176, endPoint x: 502, endPoint y: 173, distance: 13.3
click at [489, 176] on link "Notes" at bounding box center [496, 184] width 43 height 29
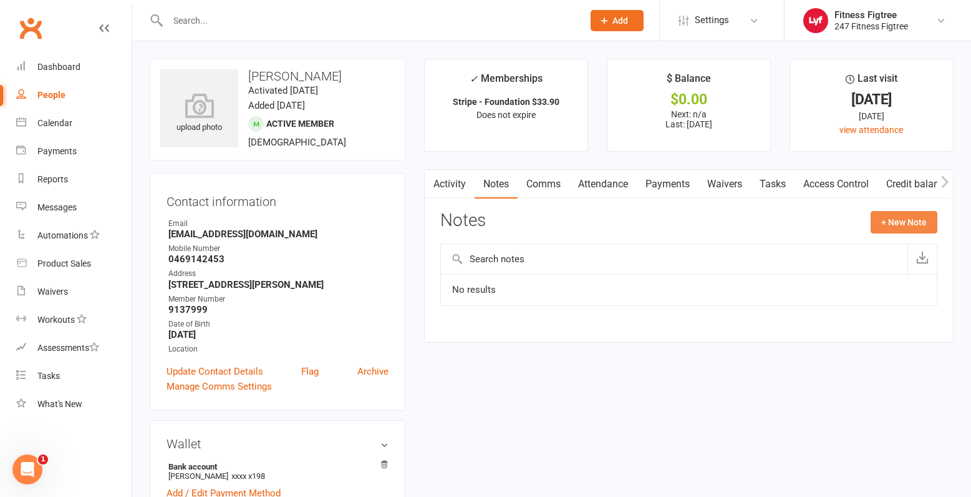
click at [899, 223] on button "+ New Note" at bounding box center [904, 222] width 67 height 22
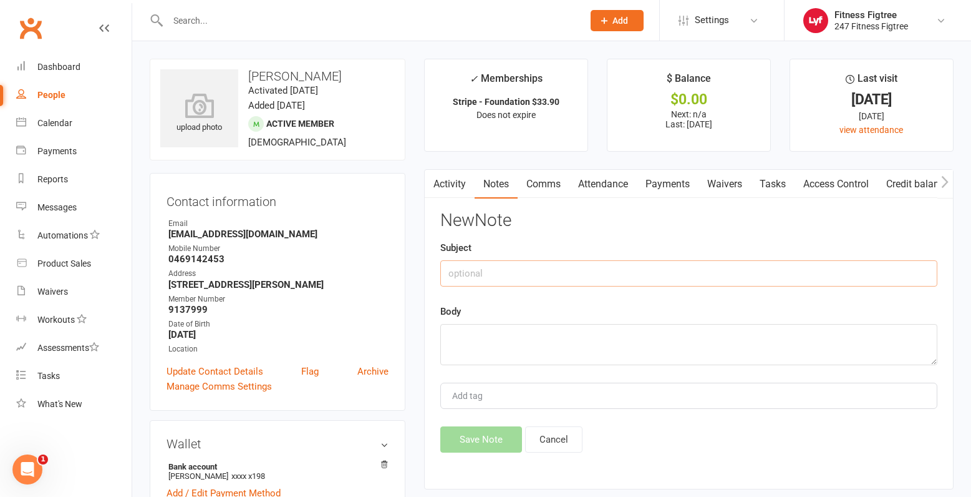
click at [535, 273] on input "text" at bounding box center [688, 273] width 497 height 26
type input "membership payment"
drag, startPoint x: 589, startPoint y: 277, endPoint x: 236, endPoint y: 350, distance: 360.5
click at [447, 179] on link "Activity" at bounding box center [450, 184] width 50 height 29
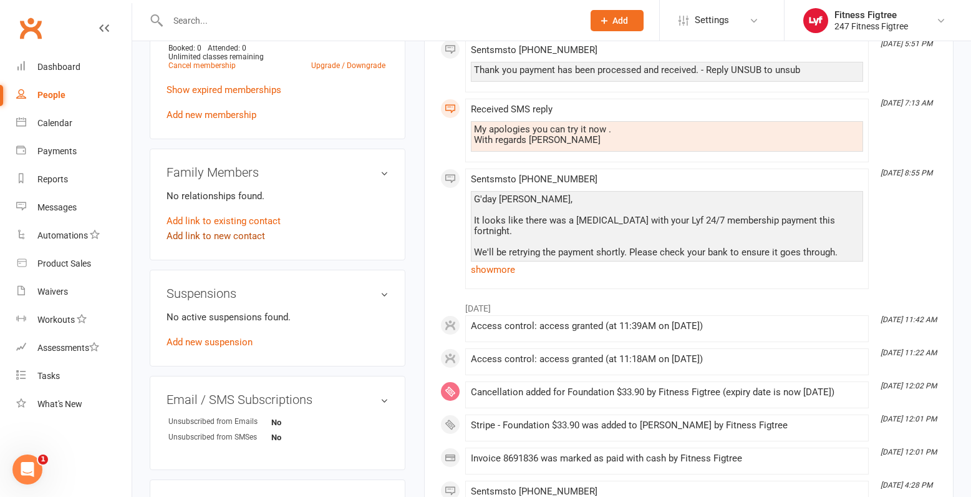
scroll to position [561, 0]
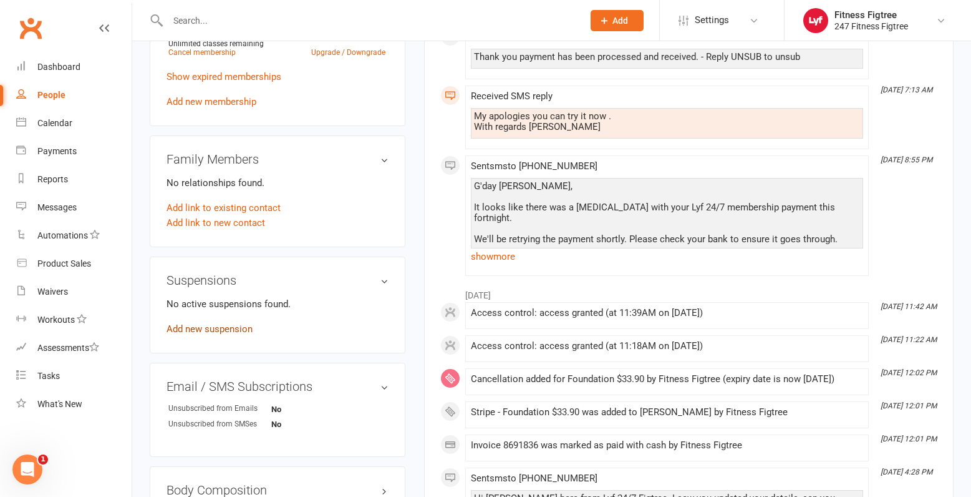
click at [198, 326] on link "Add new suspension" at bounding box center [210, 328] width 86 height 11
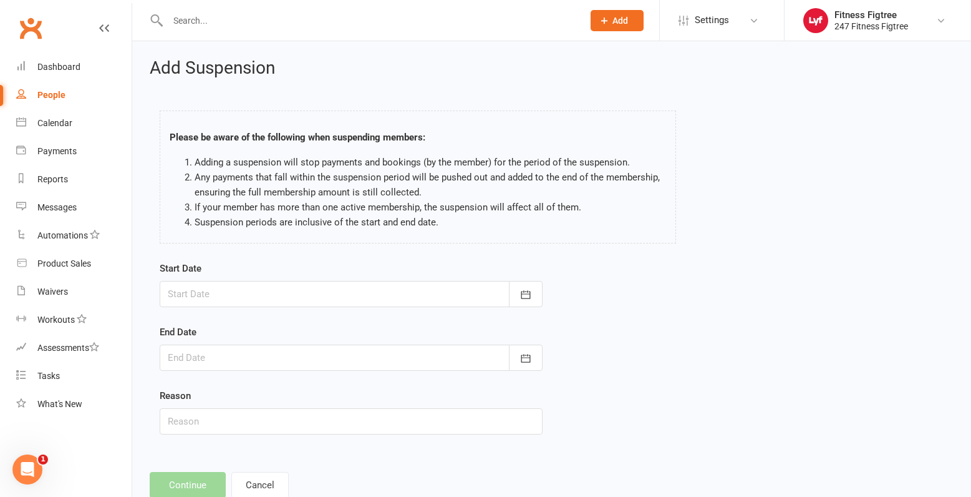
click at [253, 291] on div at bounding box center [351, 294] width 383 height 26
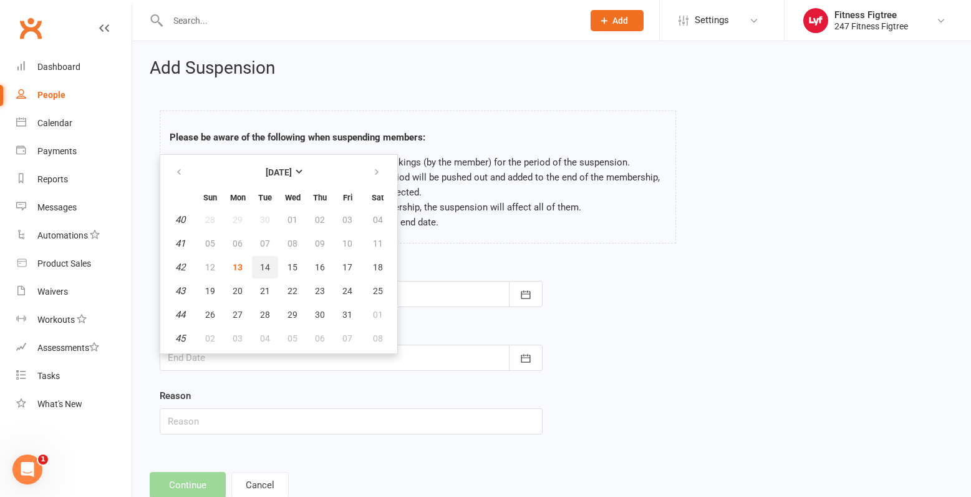
click at [261, 264] on span "14" at bounding box center [265, 267] width 10 height 10
type input "[DATE]"
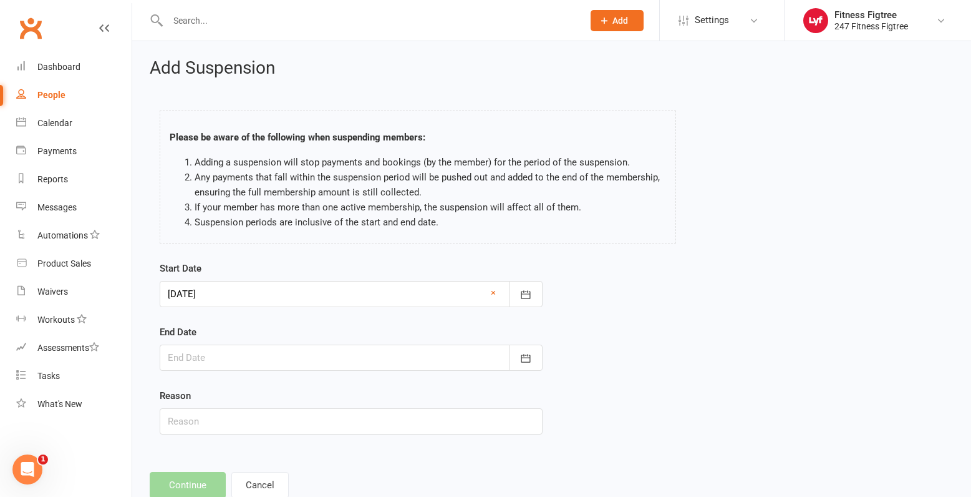
click at [286, 354] on div at bounding box center [351, 357] width 383 height 26
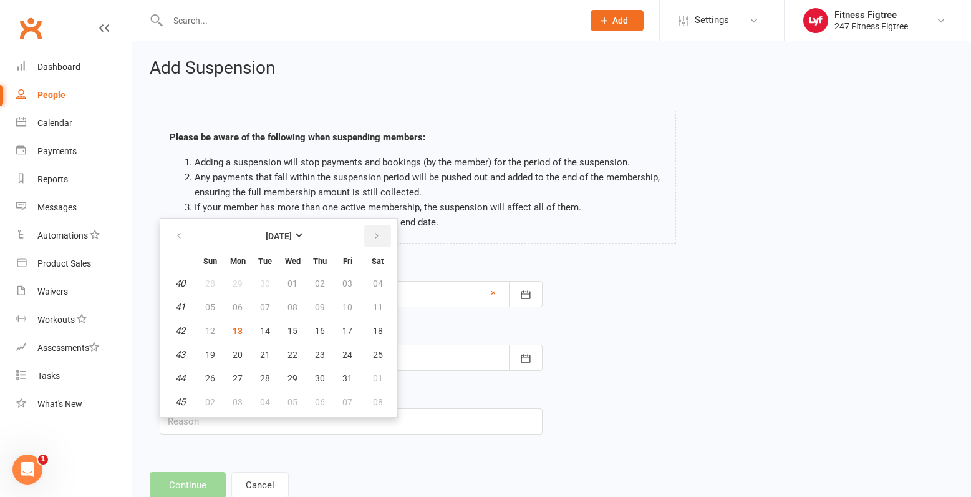
click at [369, 235] on button "button" at bounding box center [377, 236] width 27 height 22
click at [271, 301] on button "04" at bounding box center [265, 307] width 26 height 22
type input "[DATE]"
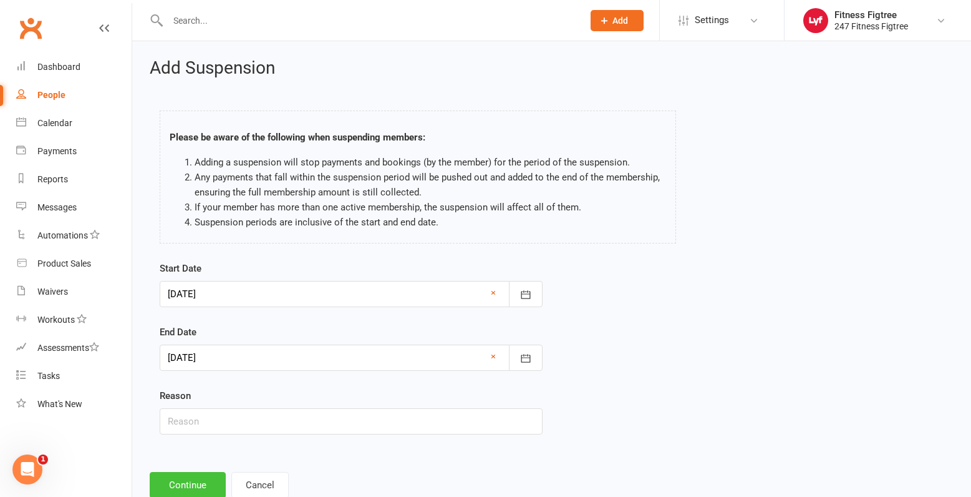
click at [192, 483] on button "Continue" at bounding box center [188, 485] width 76 height 26
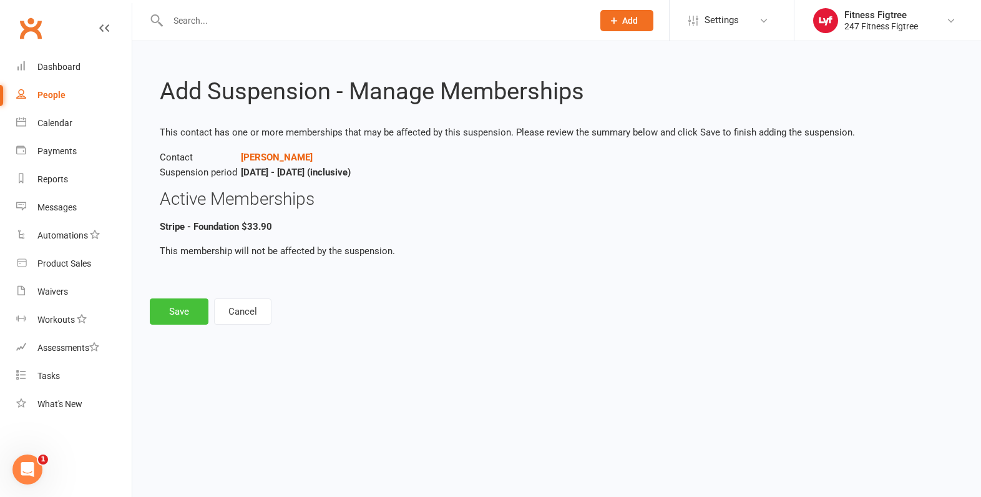
click at [185, 312] on button "Save" at bounding box center [179, 311] width 59 height 26
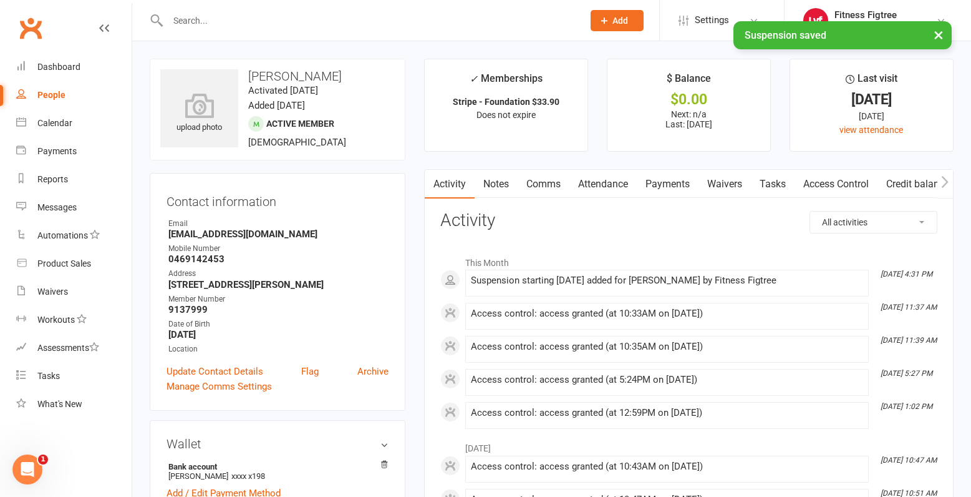
click at [667, 185] on link "Payments" at bounding box center [668, 184] width 62 height 29
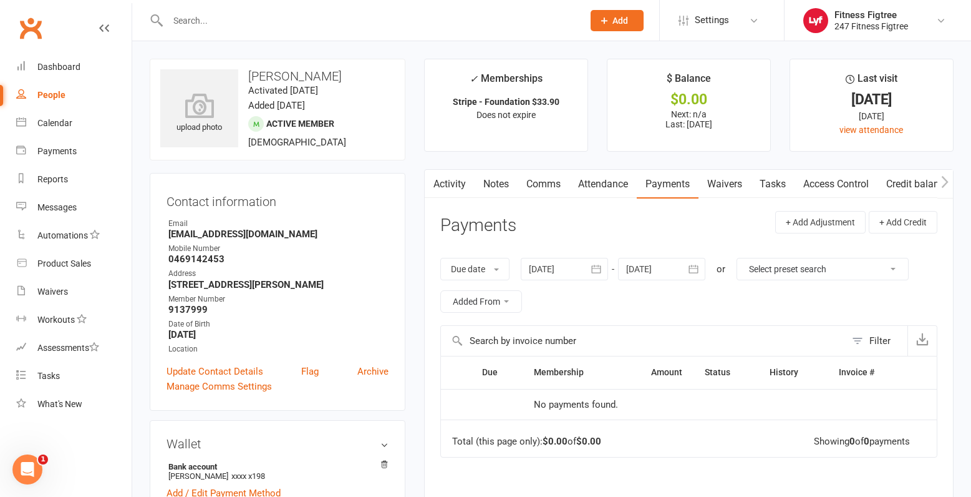
drag, startPoint x: 377, startPoint y: 78, endPoint x: 250, endPoint y: 81, distance: 126.7
click at [250, 81] on h3 "[PERSON_NAME]" at bounding box center [277, 76] width 235 height 14
copy h3 "[PERSON_NAME]"
click at [357, 221] on div "Email" at bounding box center [278, 224] width 220 height 12
